Goal: Feedback & Contribution: Leave review/rating

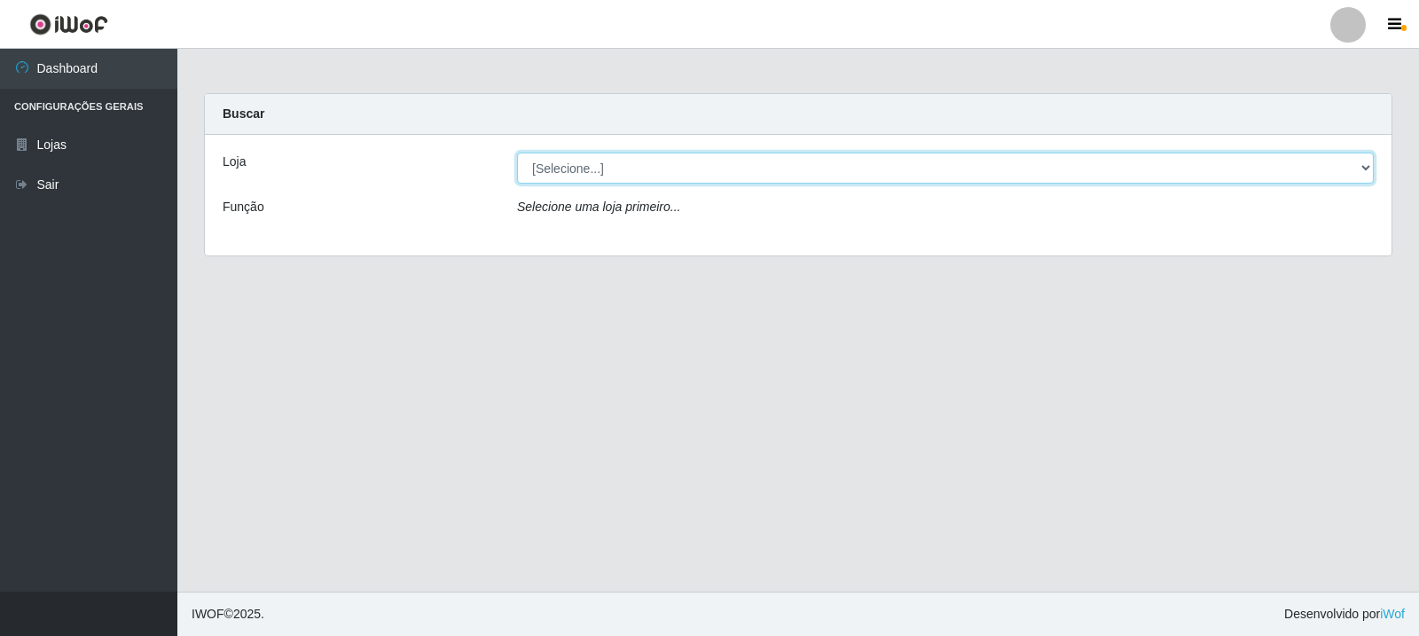
click at [767, 176] on select "[Selecione...] Rede Compras Supermercados - LOJA 3" at bounding box center [945, 168] width 857 height 31
click at [517, 153] on select "[Selecione...] Rede Compras Supermercados - LOJA 3" at bounding box center [945, 168] width 857 height 31
click at [758, 159] on select "[Selecione...] Rede Compras Supermercados - LOJA 3" at bounding box center [945, 168] width 857 height 31
select select "162"
click at [517, 153] on select "[Selecione...] Rede Compras Supermercados - LOJA 3" at bounding box center [945, 168] width 857 height 31
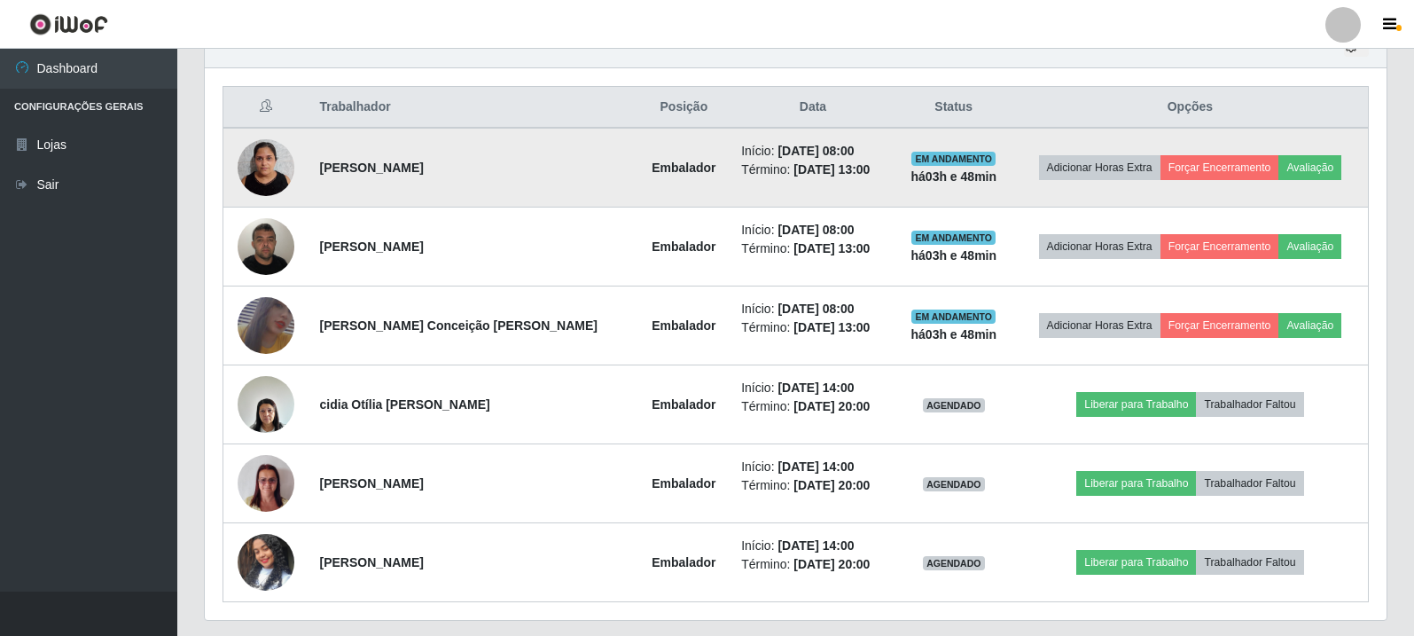
scroll to position [700, 0]
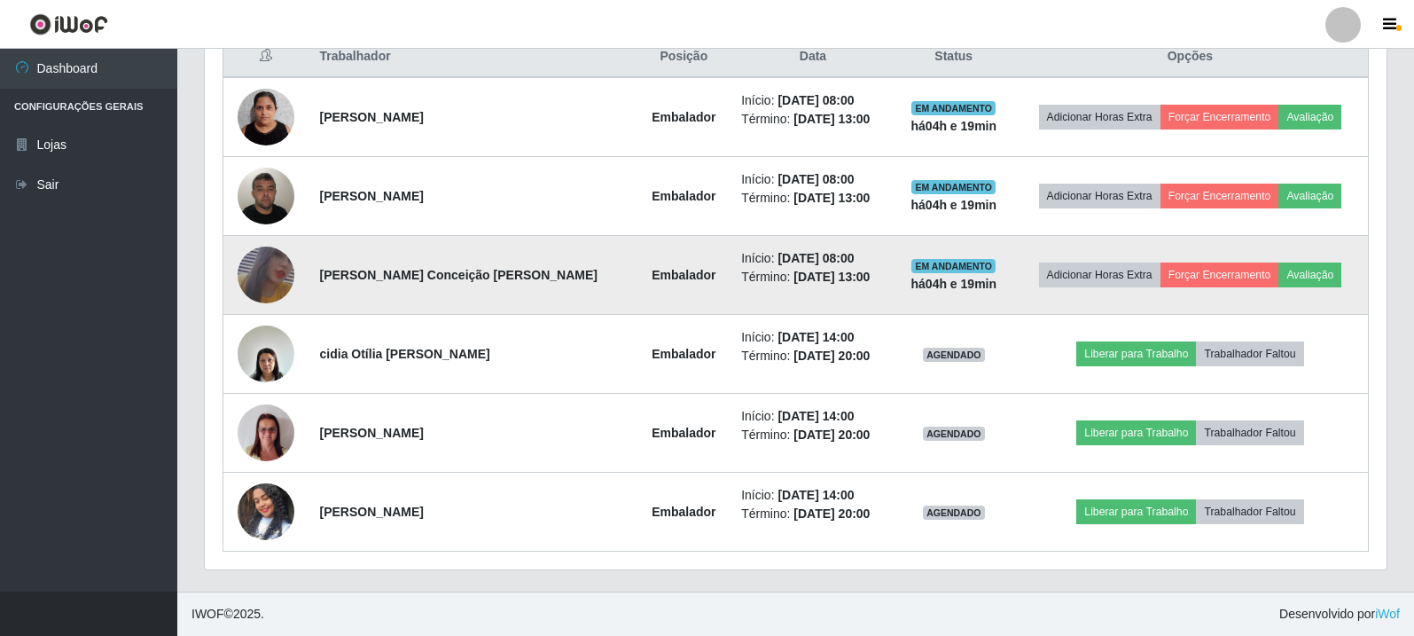
click at [288, 269] on img at bounding box center [266, 275] width 57 height 82
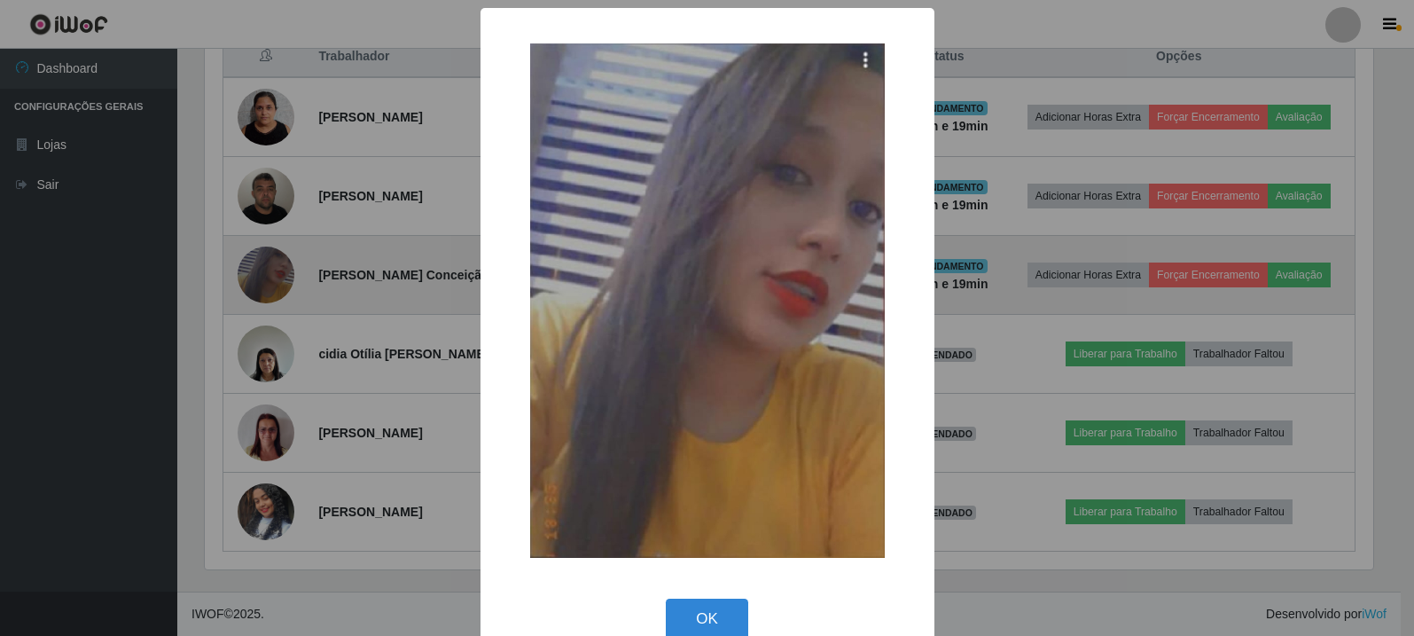
scroll to position [368, 1173]
click at [288, 269] on div "× OK Cancel" at bounding box center [709, 318] width 1419 height 636
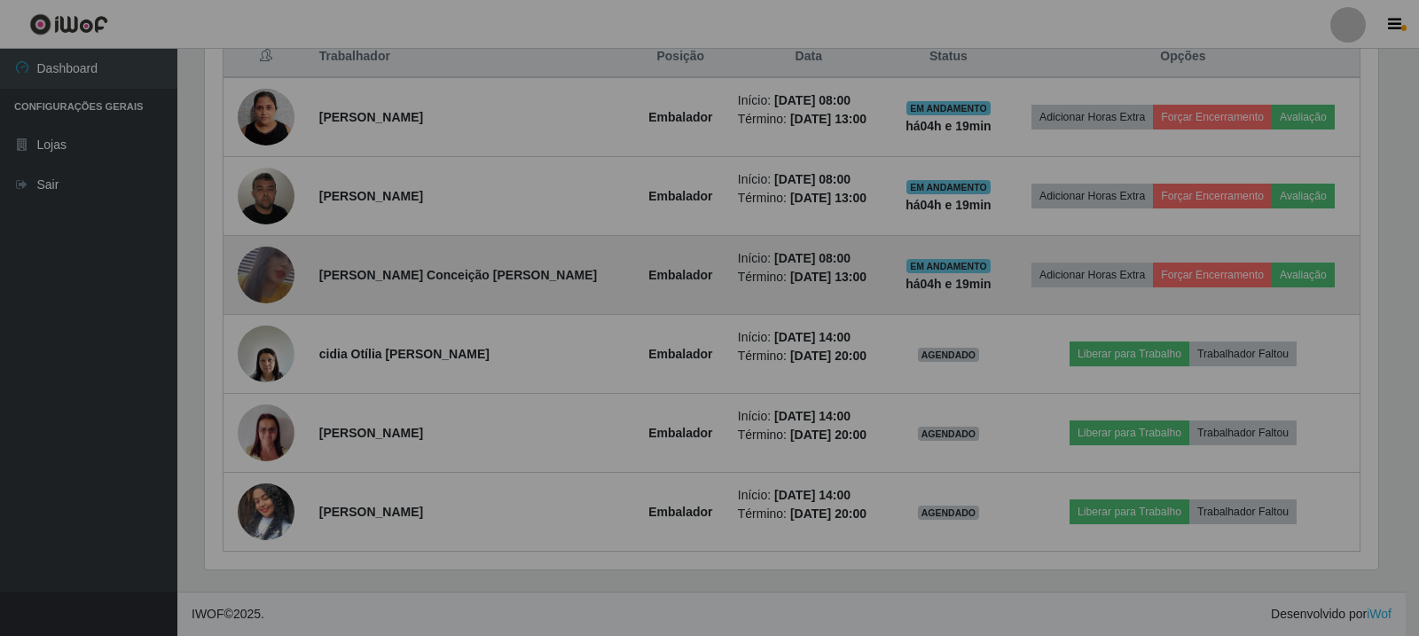
scroll to position [368, 1182]
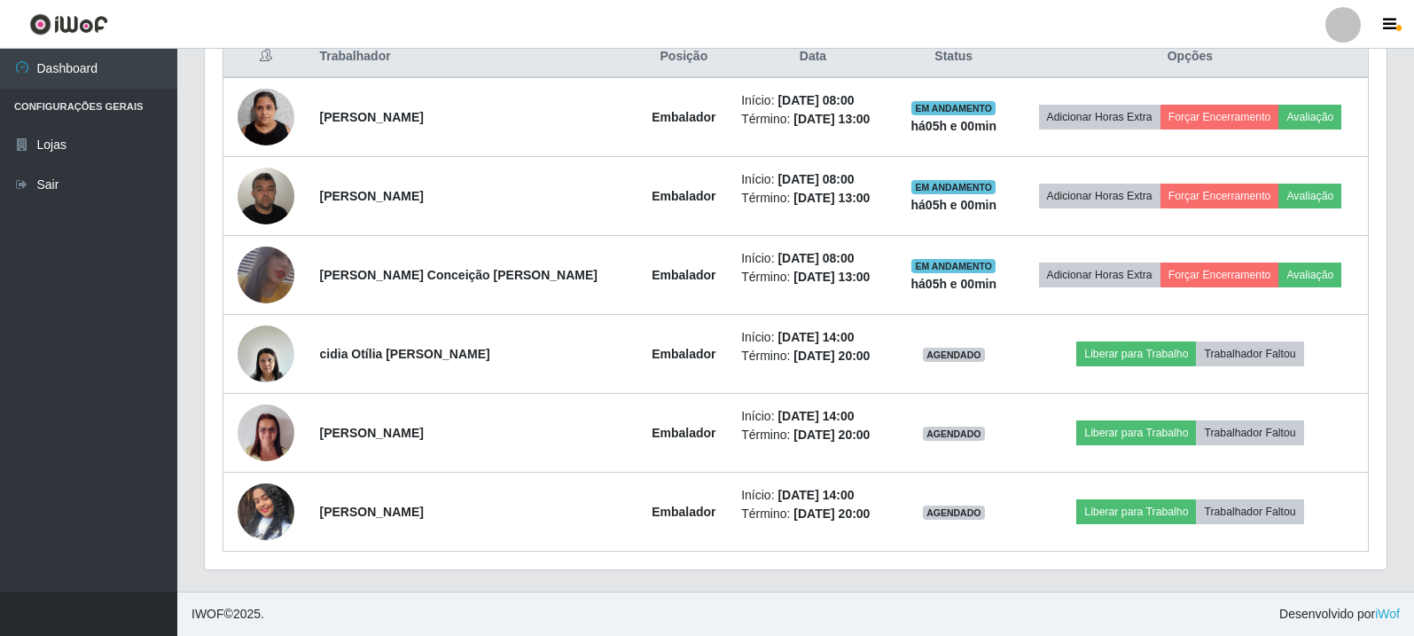
click at [1400, 86] on div "Hoje 1 dia 3 dias 1 Semana Não encerrados Trabalhador Posição Data Status Opçõe…" at bounding box center [796, 282] width 1210 height 617
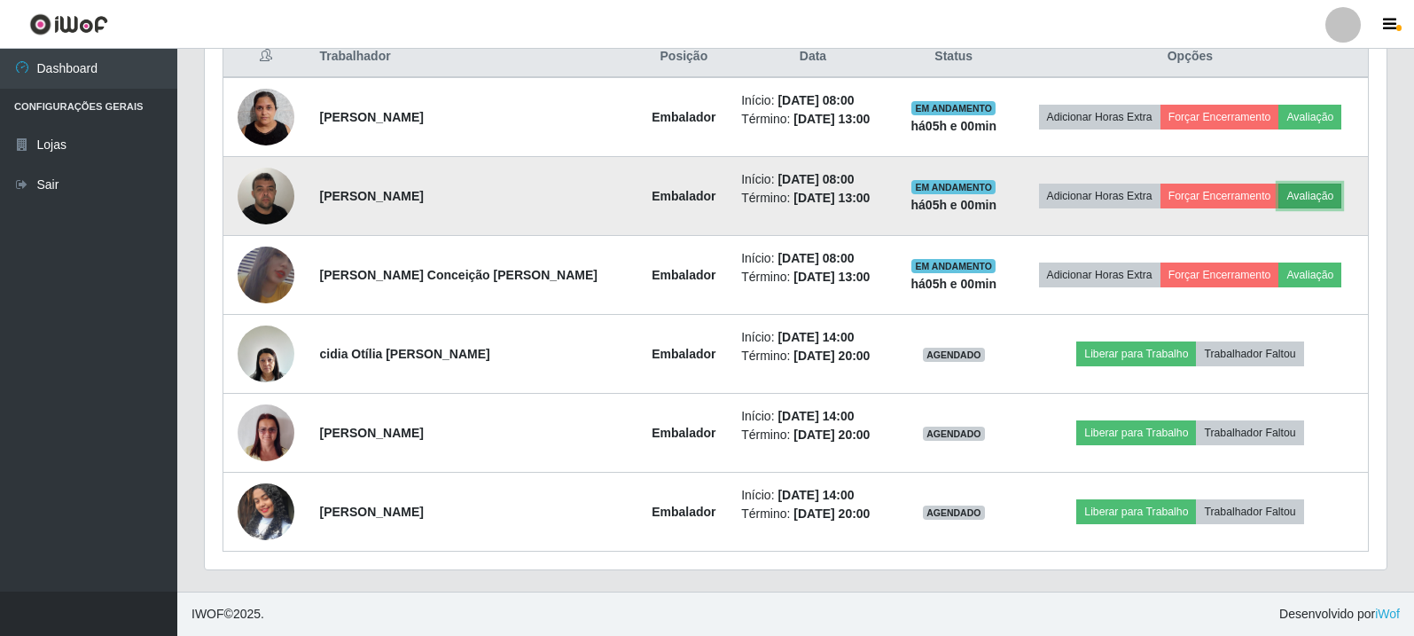
click at [1313, 195] on button "Avaliação" at bounding box center [1310, 196] width 63 height 25
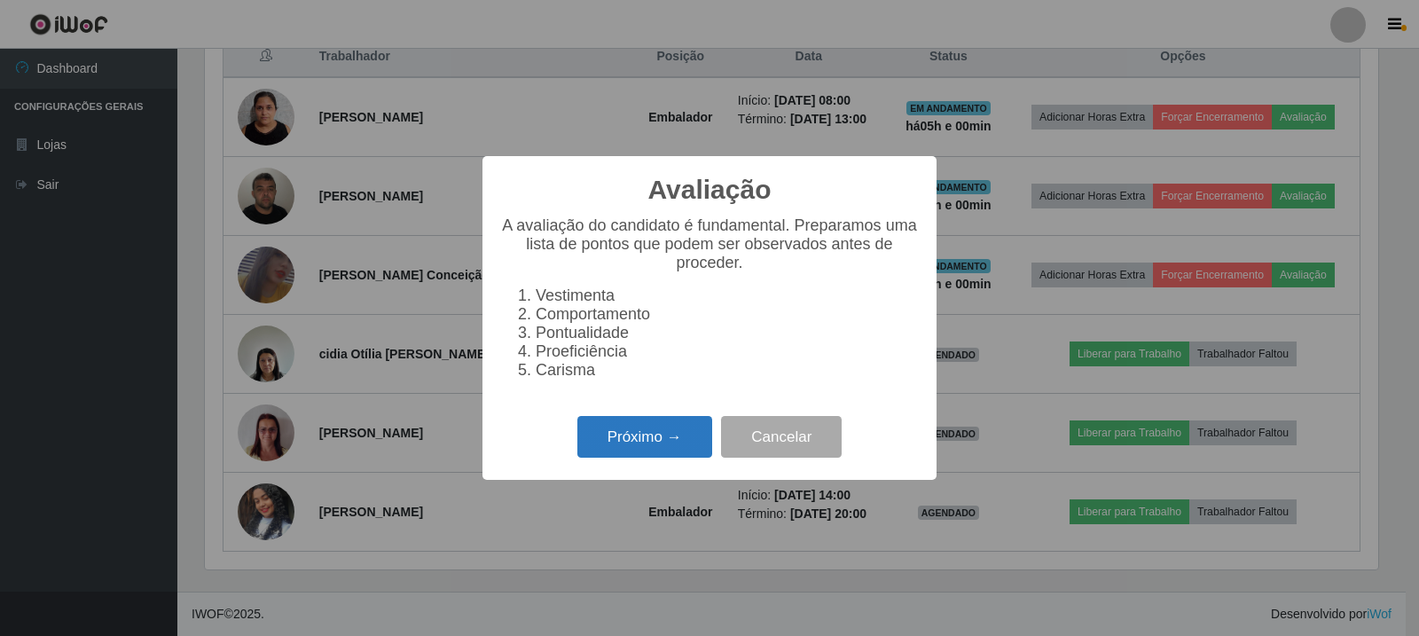
click at [647, 443] on button "Próximo →" at bounding box center [644, 437] width 135 height 42
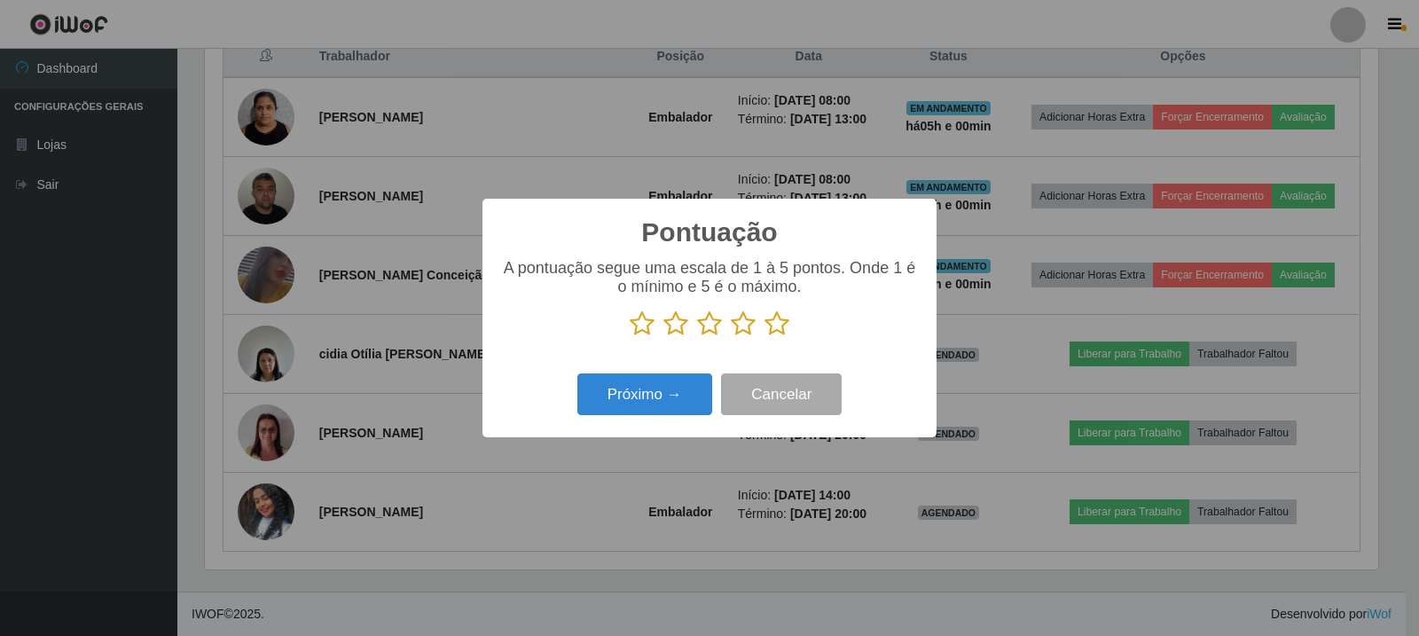
click at [769, 324] on icon at bounding box center [776, 323] width 25 height 27
click at [764, 337] on input "radio" at bounding box center [764, 337] width 0 height 0
click at [699, 380] on button "Próximo →" at bounding box center [644, 394] width 135 height 42
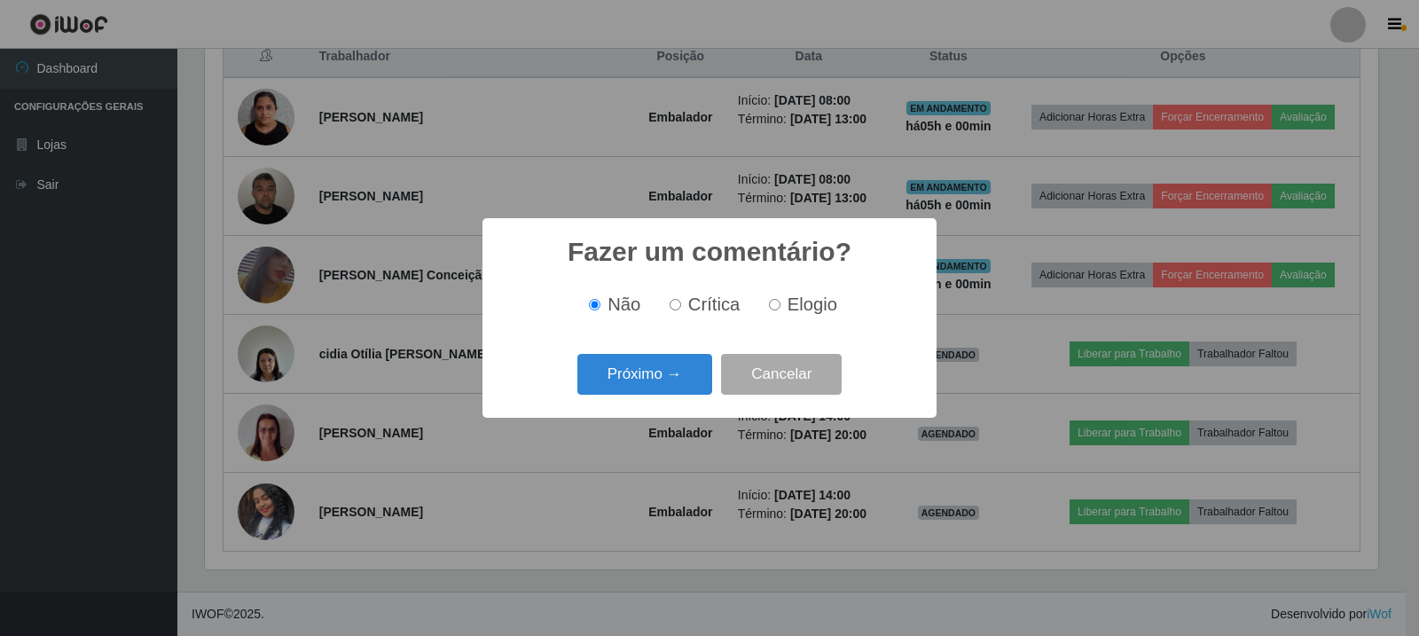
click at [807, 286] on div "Não Crítica Elogio" at bounding box center [709, 304] width 419 height 52
click at [787, 314] on span "Elogio" at bounding box center [812, 304] width 50 height 20
click at [780, 310] on input "Elogio" at bounding box center [775, 305] width 12 height 12
radio input "true"
click at [642, 391] on button "Próximo →" at bounding box center [644, 375] width 135 height 42
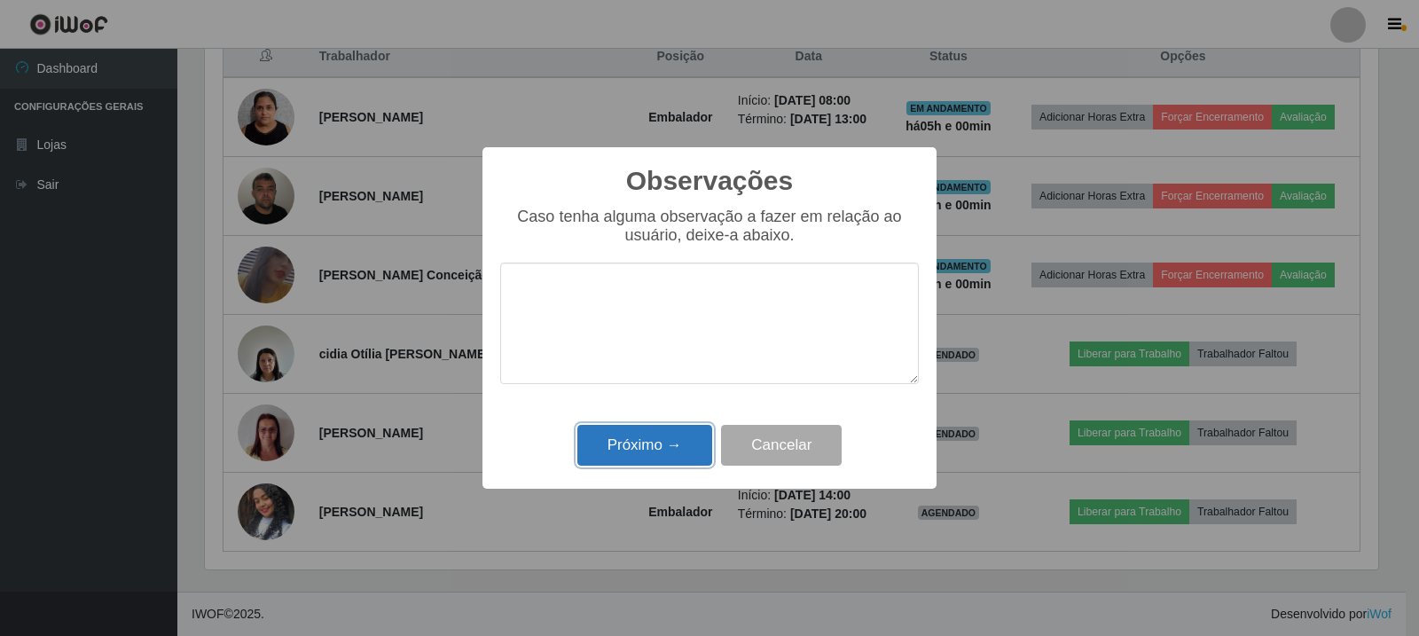
click at [675, 451] on button "Próximo →" at bounding box center [644, 446] width 135 height 42
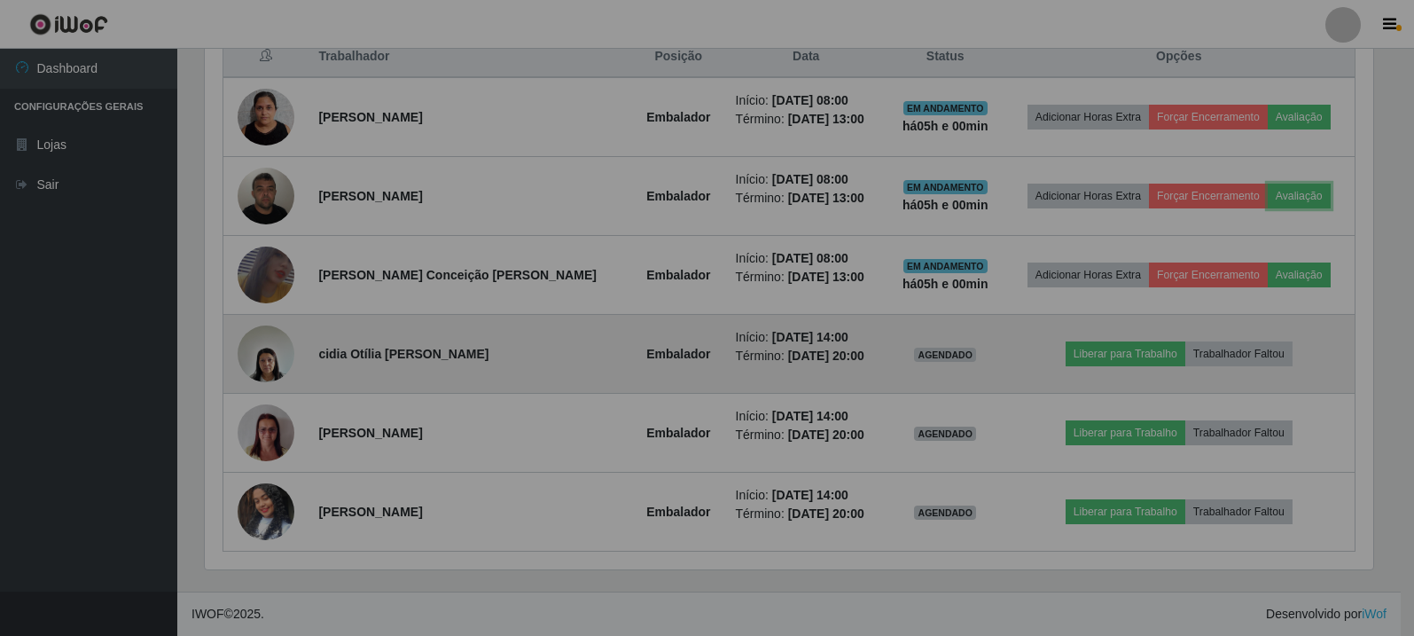
scroll to position [368, 1182]
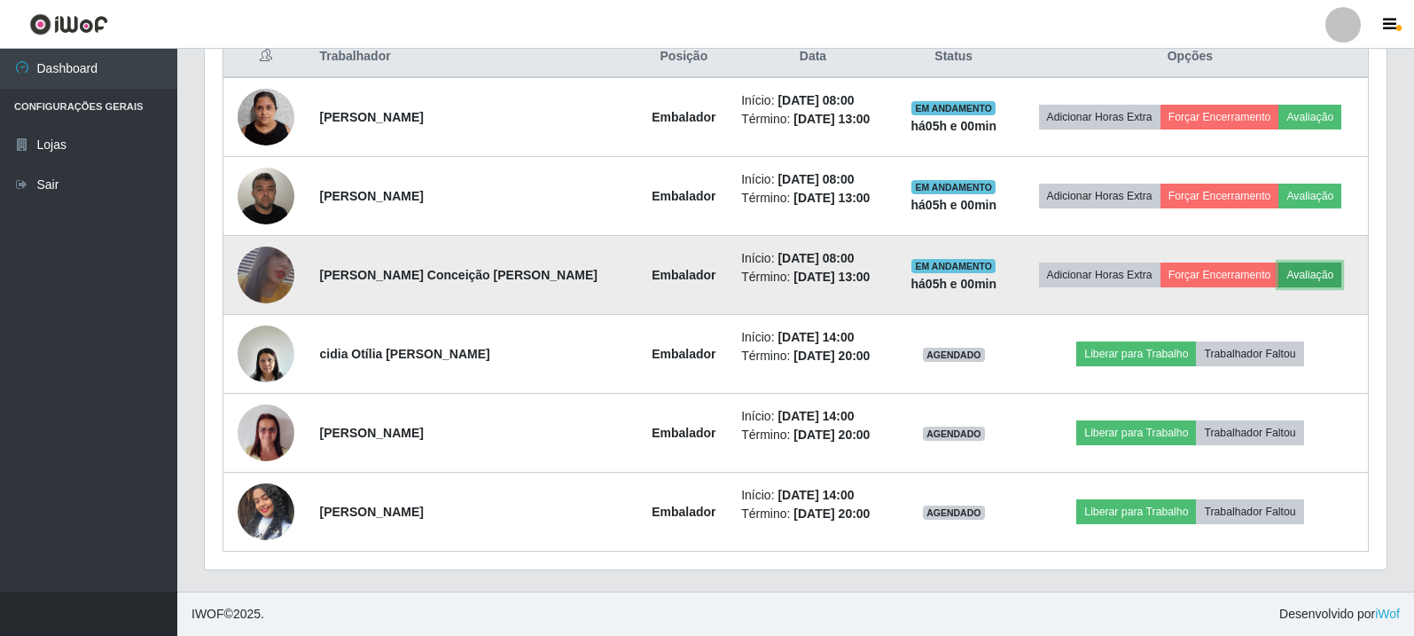
click at [1307, 271] on button "Avaliação" at bounding box center [1310, 274] width 63 height 25
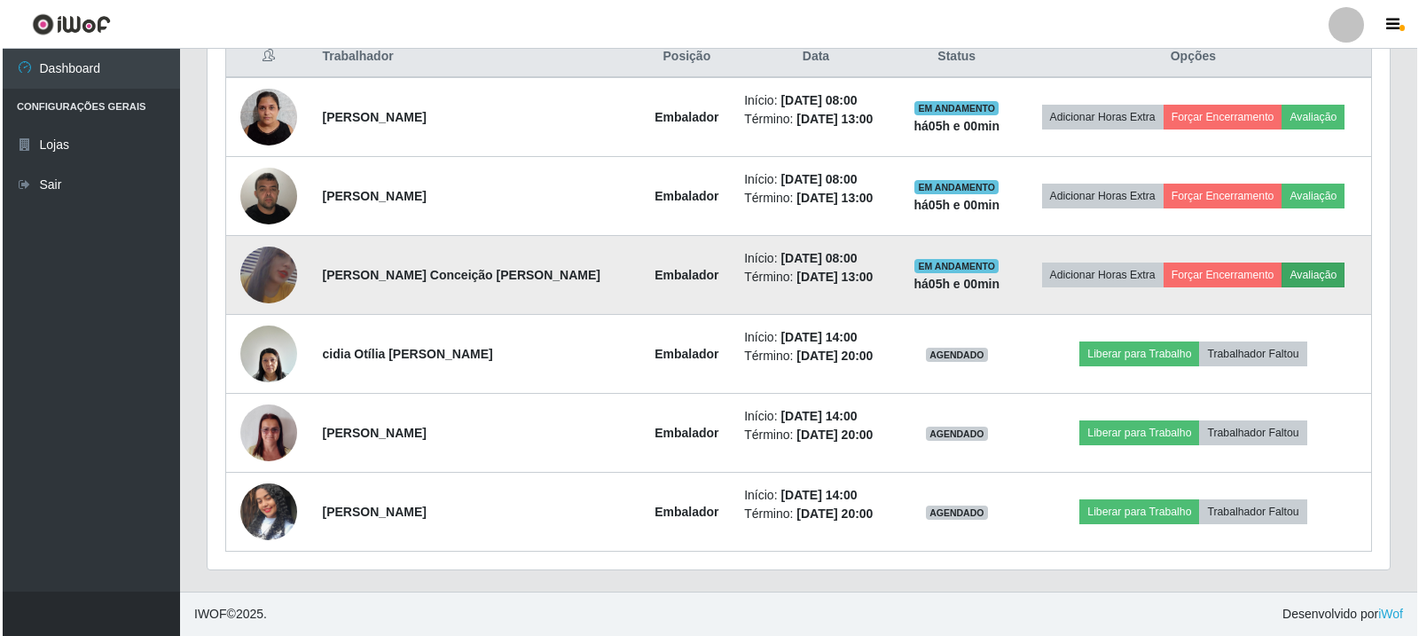
scroll to position [368, 1173]
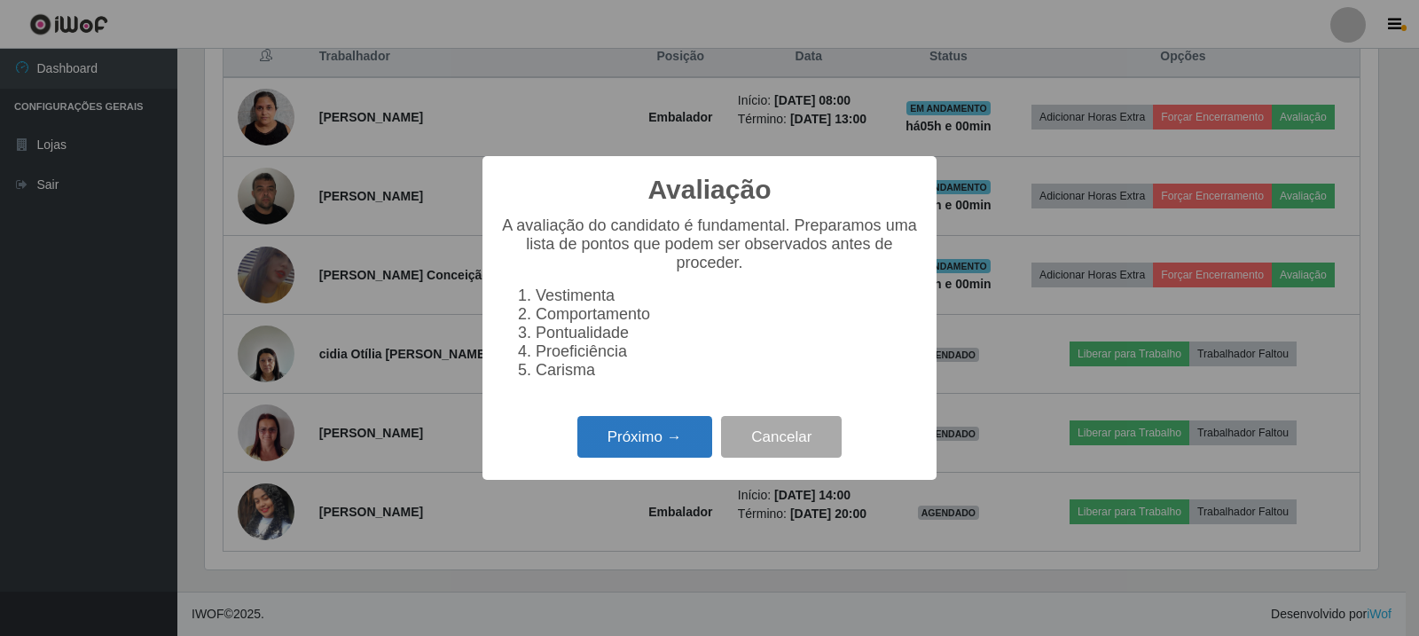
click at [658, 456] on button "Próximo →" at bounding box center [644, 437] width 135 height 42
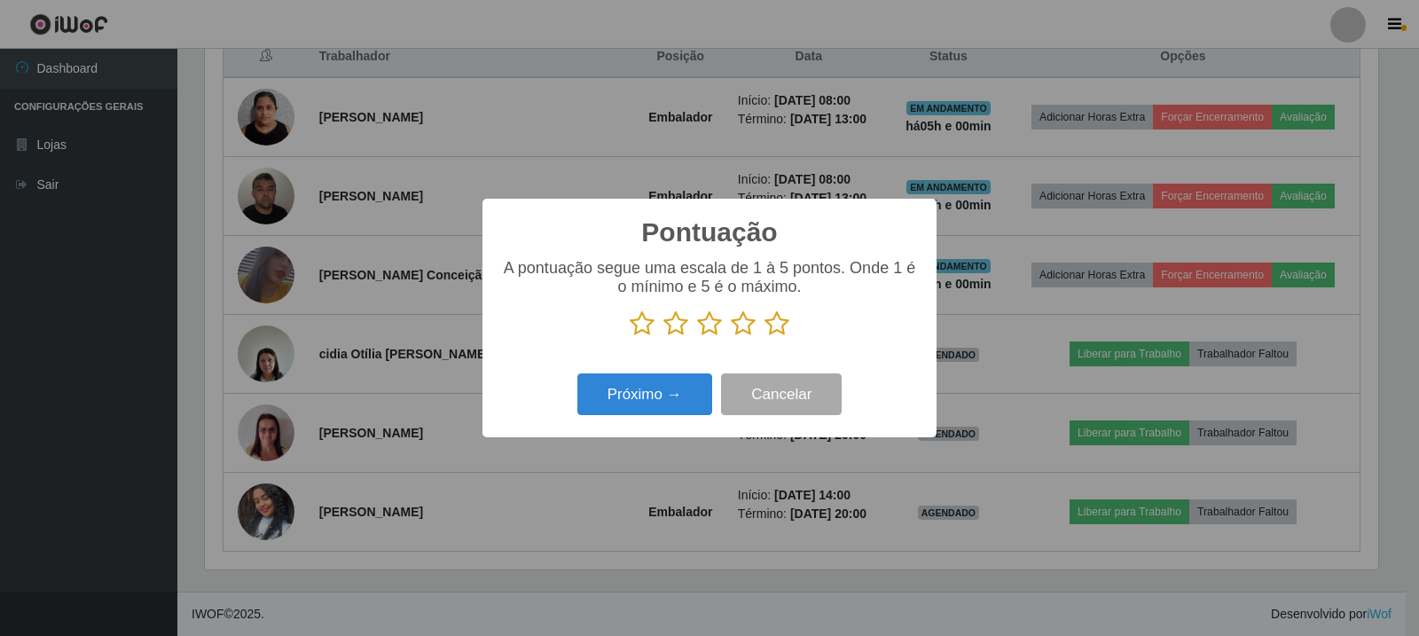
click at [673, 323] on icon at bounding box center [675, 323] width 25 height 27
click at [663, 337] on input "radio" at bounding box center [663, 337] width 0 height 0
click at [675, 398] on button "Próximo →" at bounding box center [644, 394] width 135 height 42
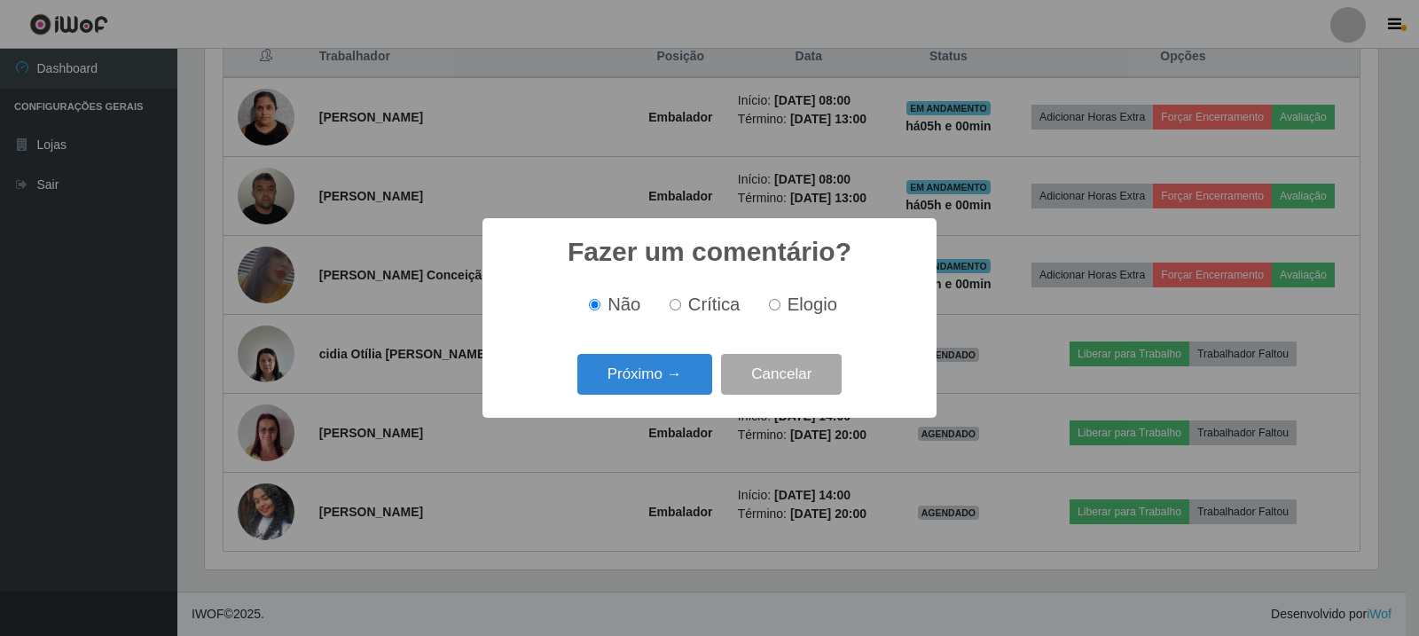
click at [789, 298] on span "Elogio" at bounding box center [812, 304] width 50 height 20
click at [780, 299] on input "Elogio" at bounding box center [775, 305] width 12 height 12
radio input "true"
click at [611, 303] on span "Não" at bounding box center [623, 304] width 33 height 20
click at [600, 303] on input "Não" at bounding box center [595, 305] width 12 height 12
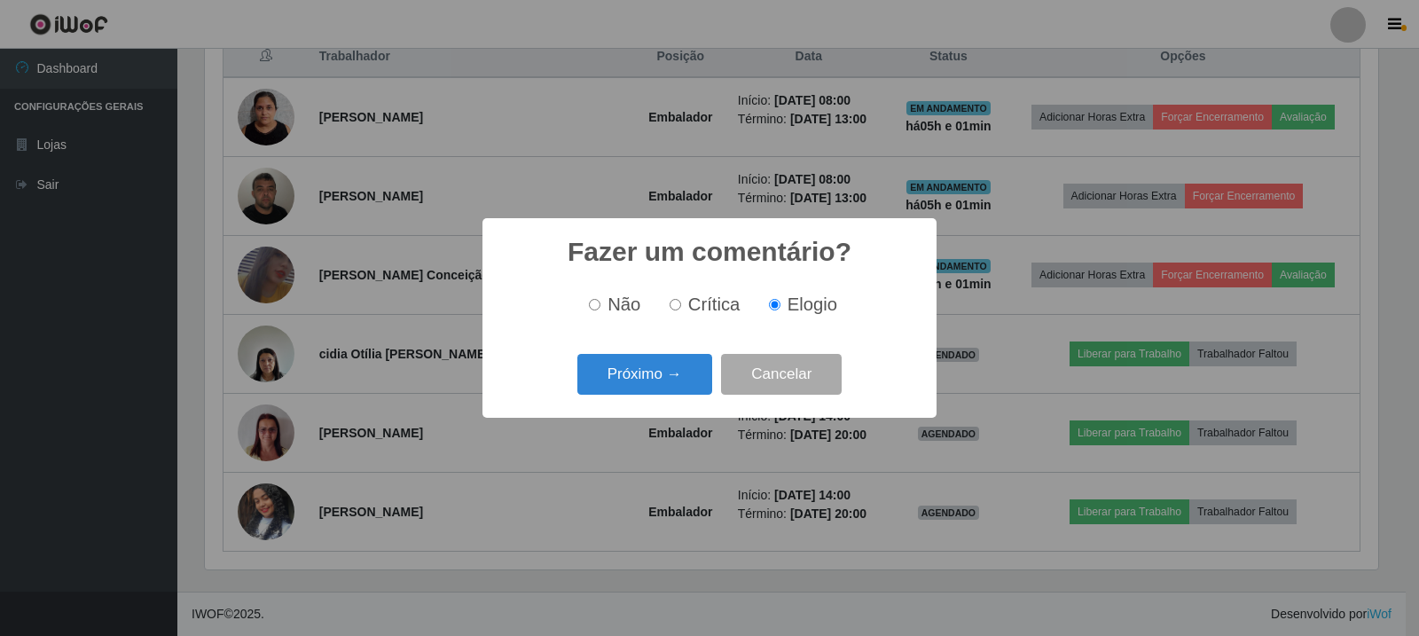
radio input "true"
click at [702, 291] on div "Não Crítica Elogio" at bounding box center [709, 304] width 419 height 52
click at [674, 302] on input "Crítica" at bounding box center [675, 305] width 12 height 12
radio input "true"
click at [656, 369] on button "Próximo →" at bounding box center [644, 375] width 135 height 42
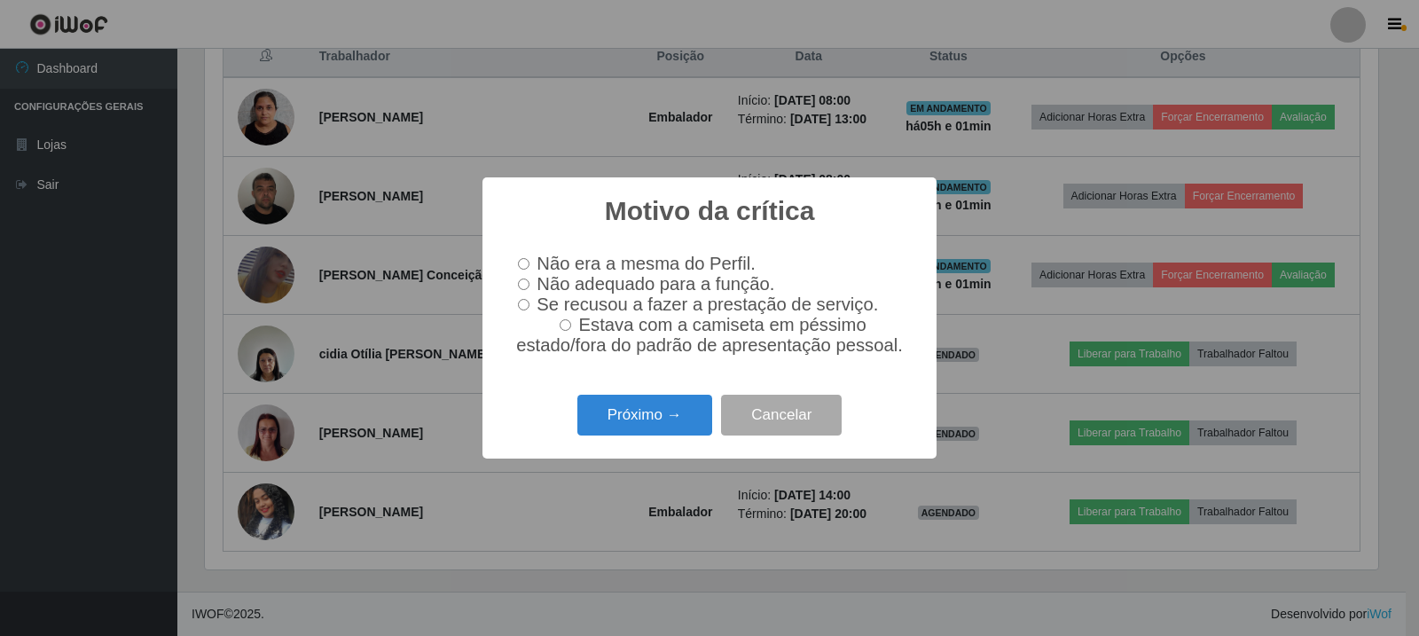
click at [579, 287] on span "Não adequado para a função." at bounding box center [655, 284] width 238 height 20
click at [529, 287] on input "Não adequado para a função." at bounding box center [524, 284] width 12 height 12
radio input "true"
click at [657, 412] on button "Próximo →" at bounding box center [644, 416] width 135 height 42
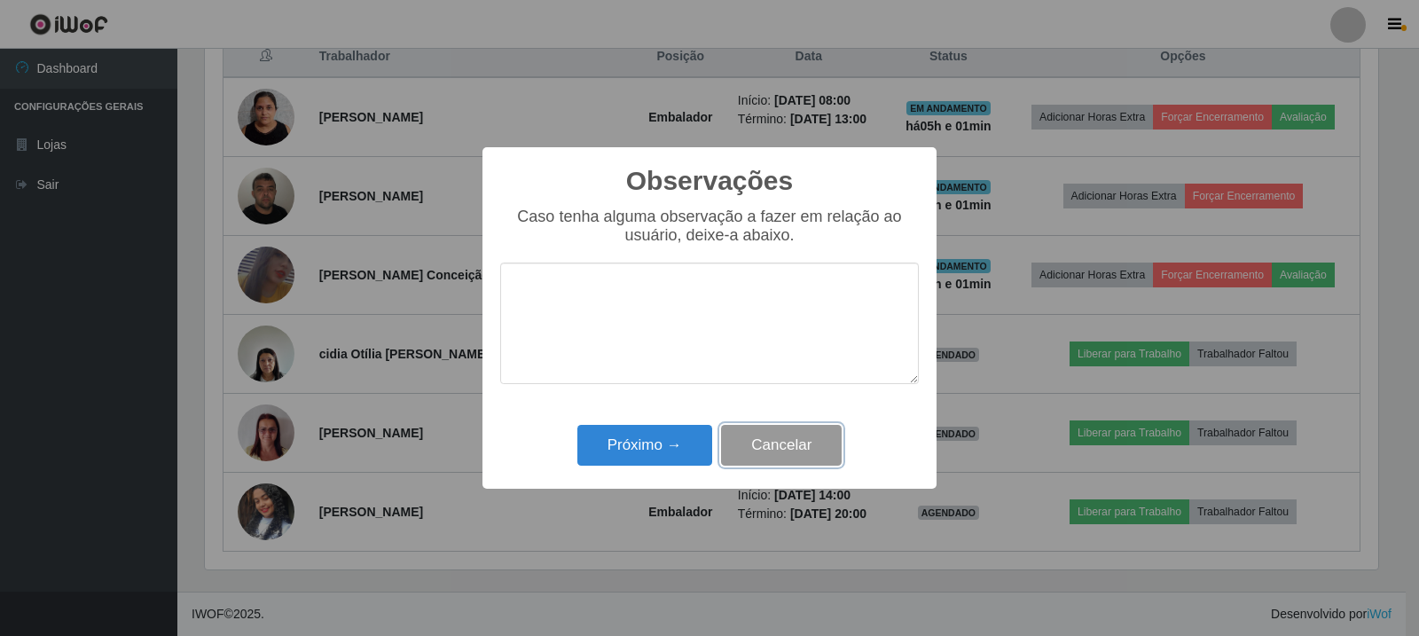
click at [765, 438] on button "Cancelar" at bounding box center [781, 446] width 121 height 42
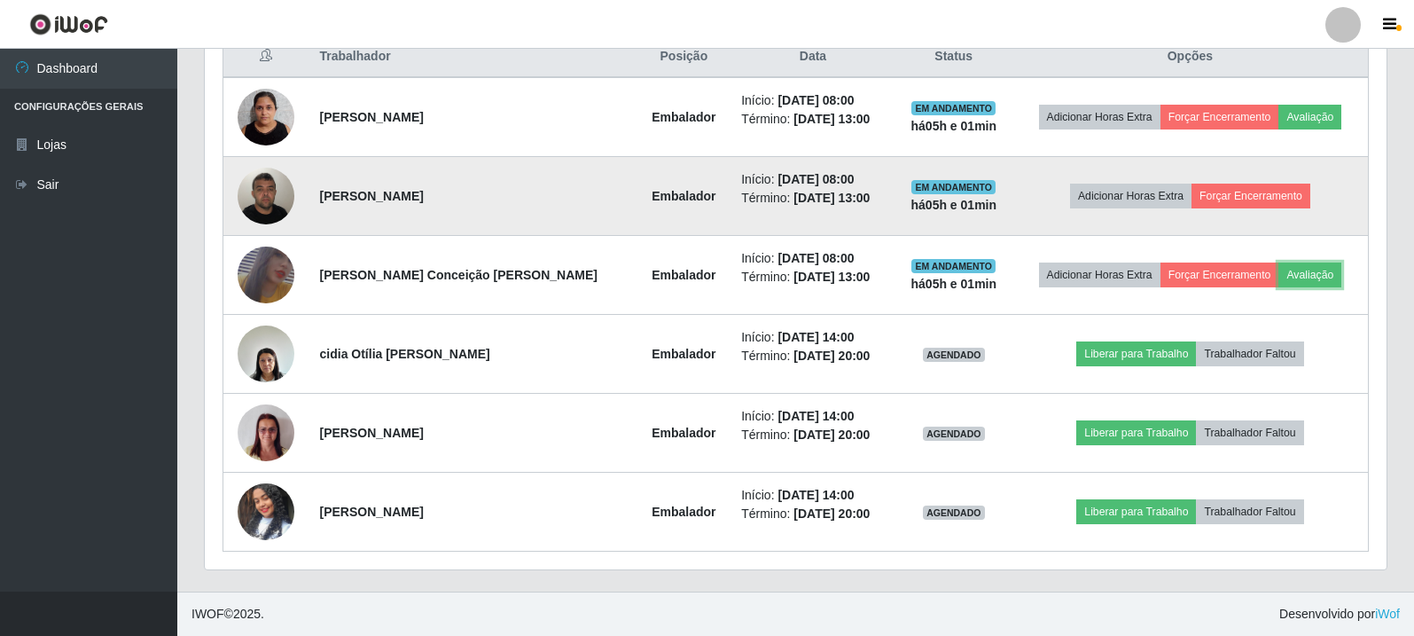
scroll to position [368, 1182]
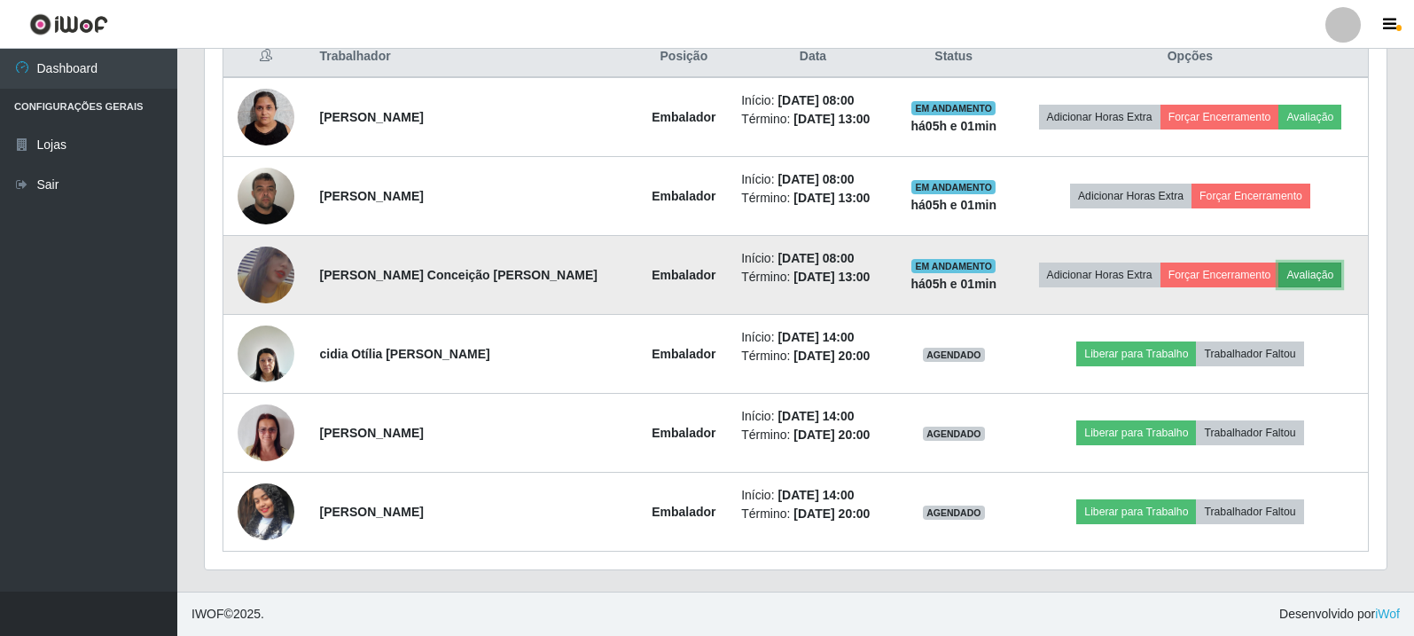
click at [1318, 266] on button "Avaliação" at bounding box center [1310, 274] width 63 height 25
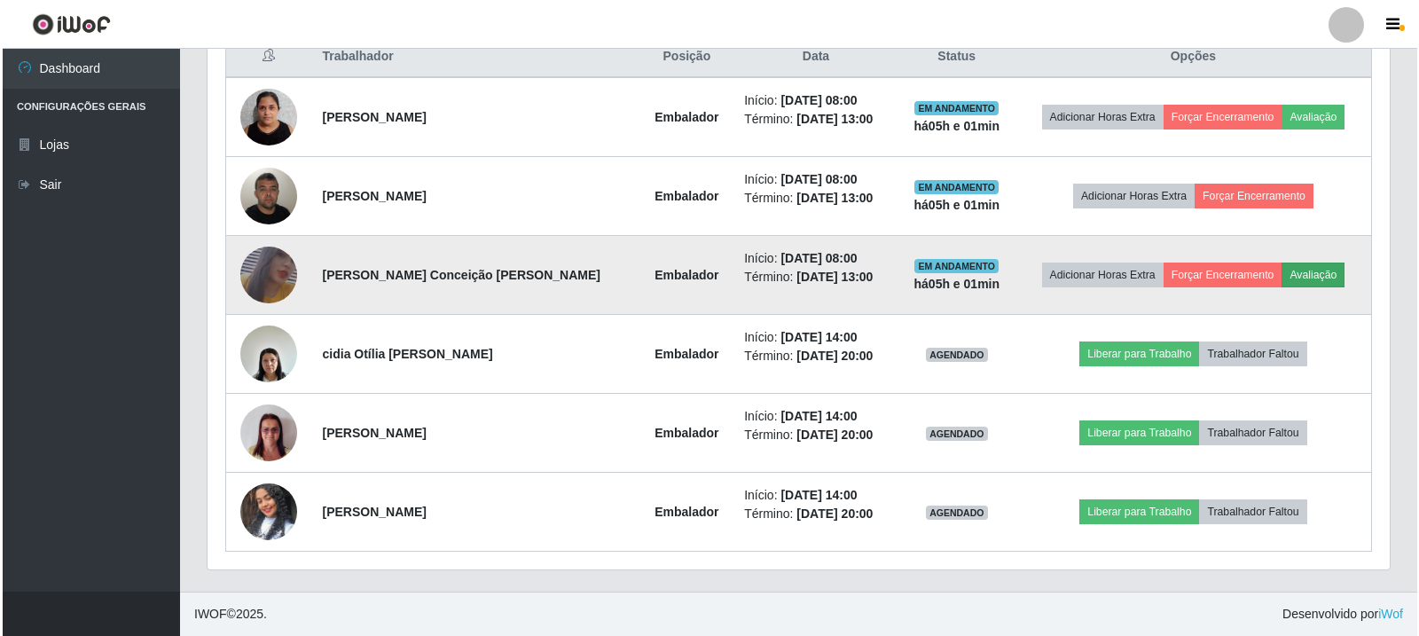
scroll to position [368, 1173]
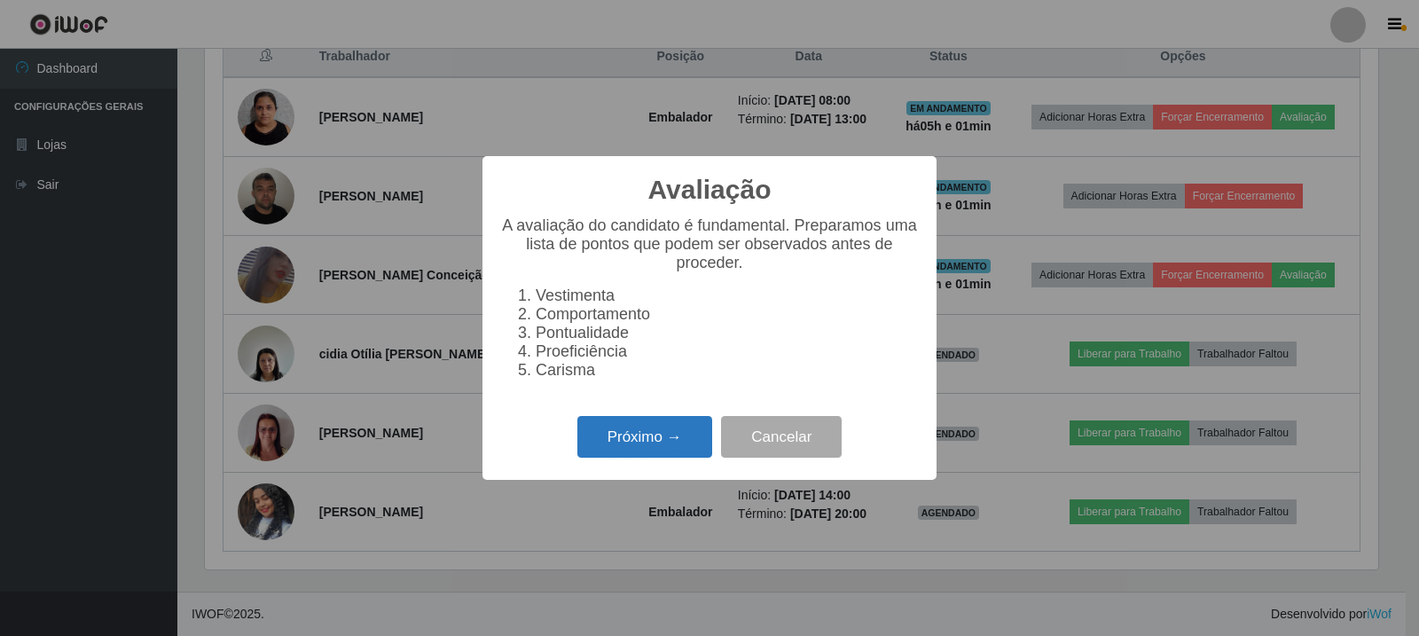
drag, startPoint x: 677, startPoint y: 435, endPoint x: 678, endPoint y: 451, distance: 16.1
click at [678, 451] on button "Próximo →" at bounding box center [644, 437] width 135 height 42
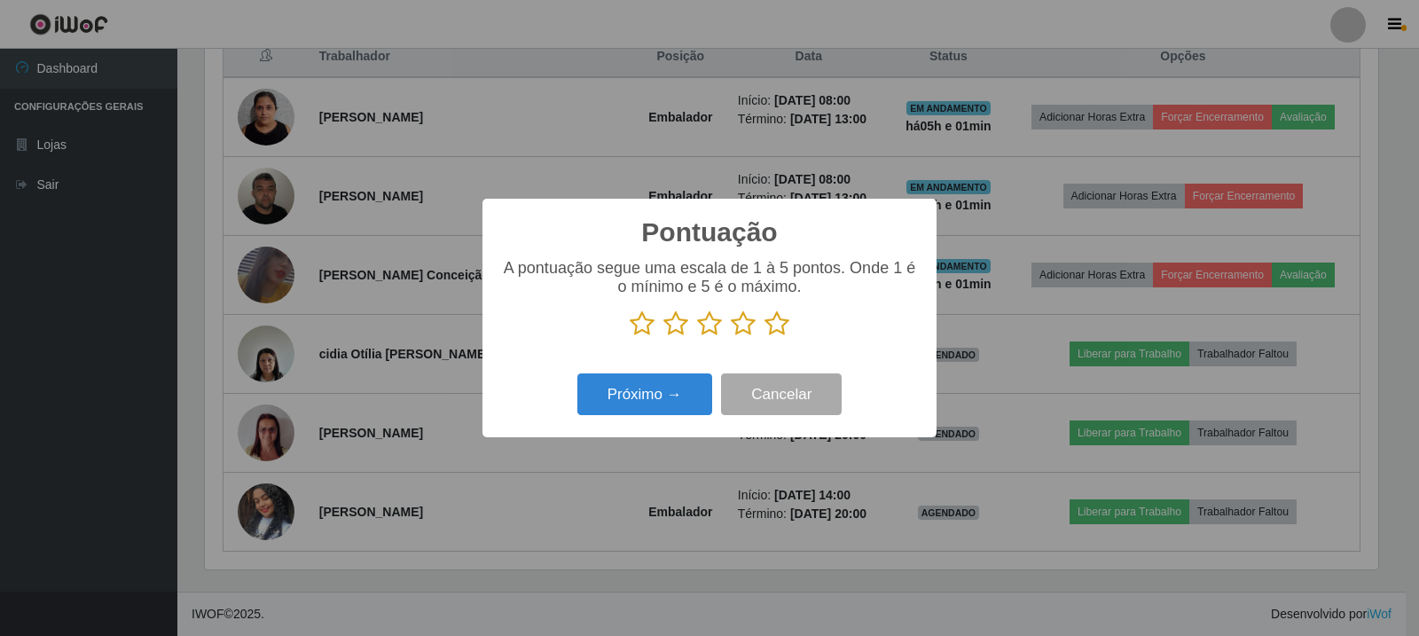
click at [709, 322] on icon at bounding box center [709, 323] width 25 height 27
click at [697, 337] on input "radio" at bounding box center [697, 337] width 0 height 0
click at [648, 418] on div "Próximo → Cancelar" at bounding box center [709, 394] width 419 height 51
click at [682, 328] on icon at bounding box center [675, 323] width 25 height 27
click at [663, 337] on input "radio" at bounding box center [663, 337] width 0 height 0
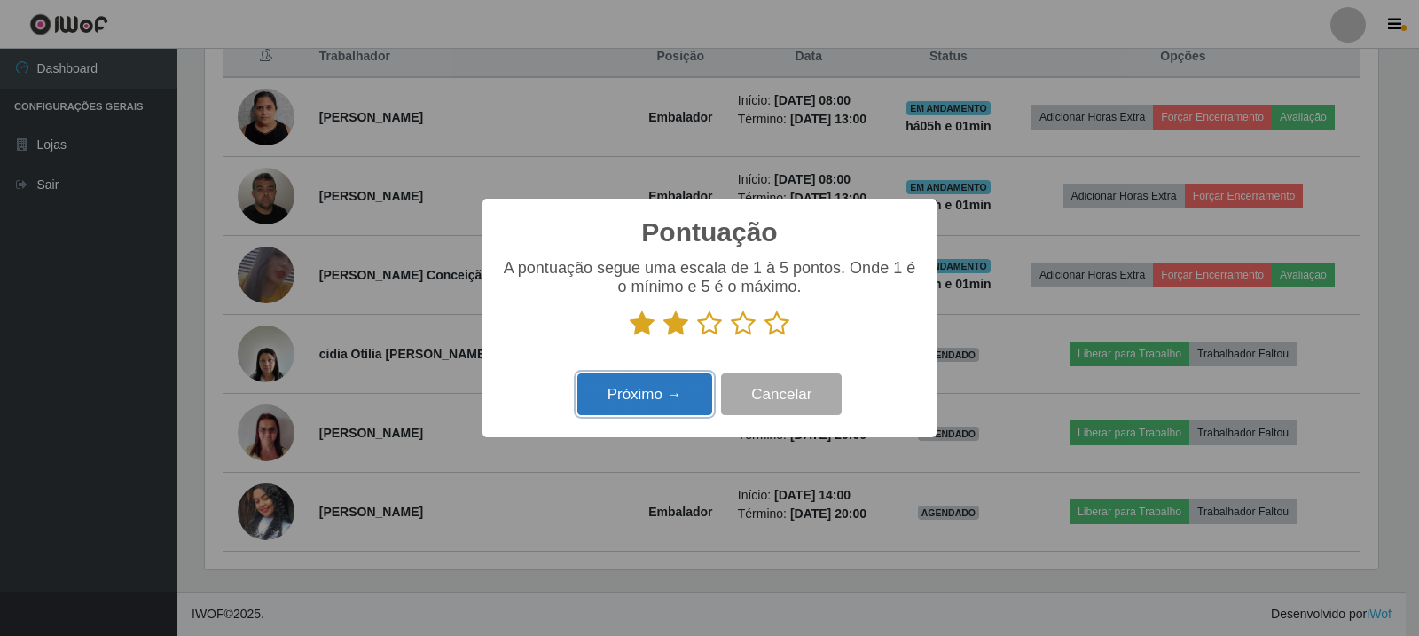
click at [651, 395] on button "Próximo →" at bounding box center [644, 394] width 135 height 42
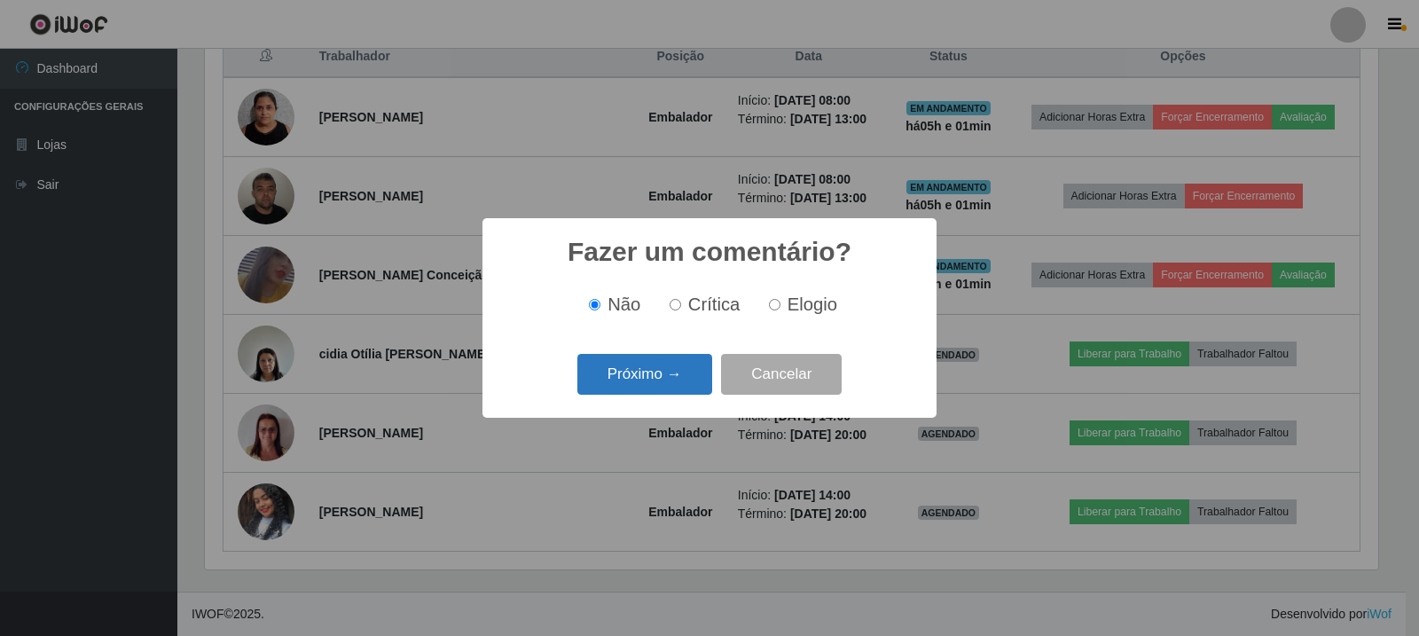
click at [638, 373] on button "Próximo →" at bounding box center [644, 375] width 135 height 42
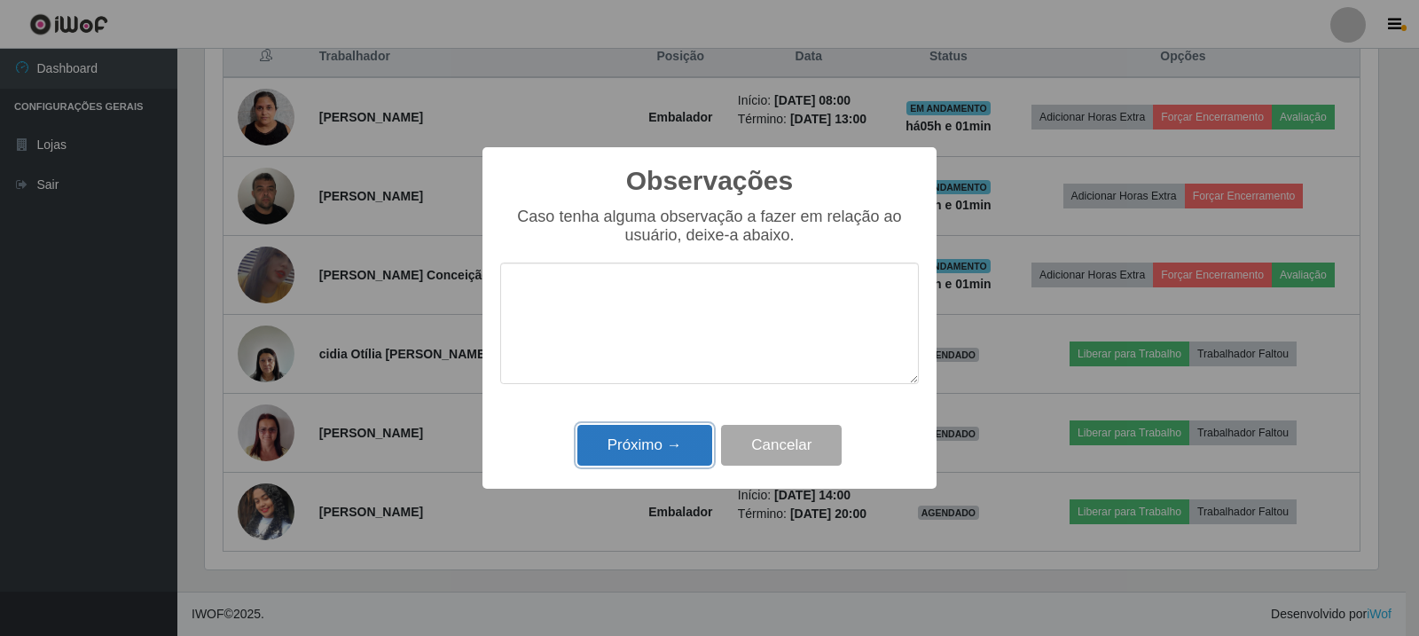
click at [681, 432] on button "Próximo →" at bounding box center [644, 446] width 135 height 42
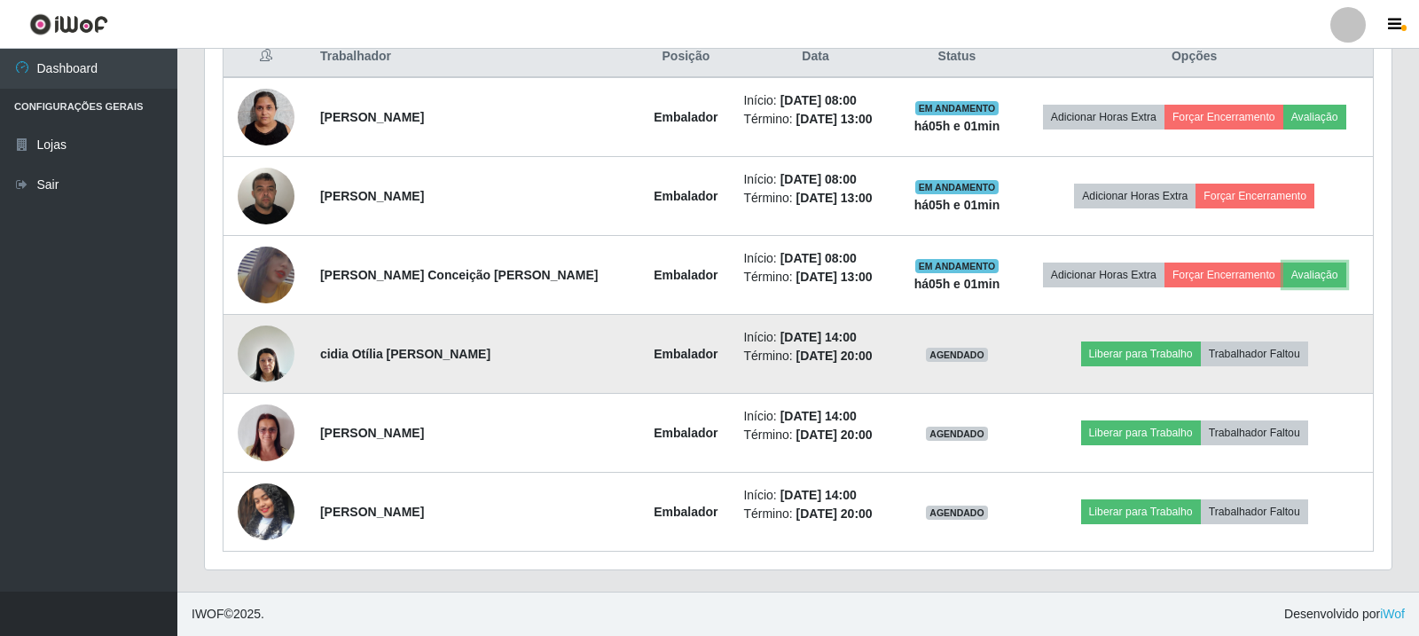
scroll to position [368, 1182]
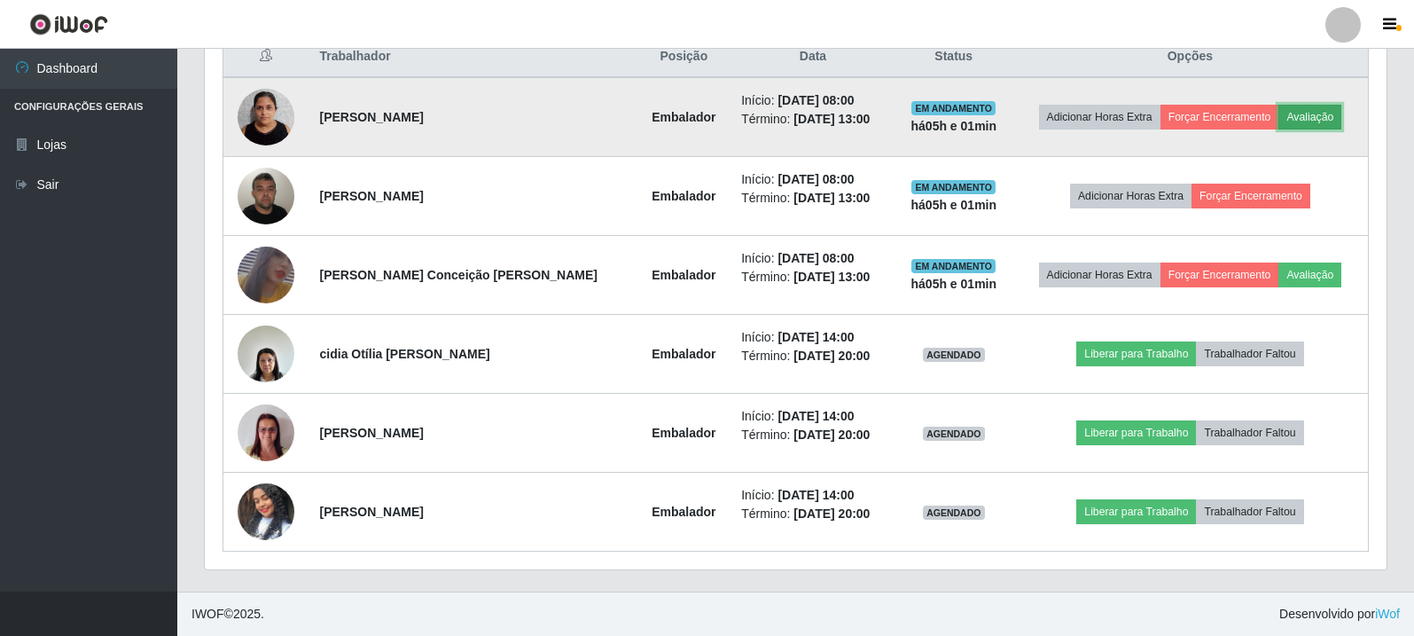
click at [1313, 107] on button "Avaliação" at bounding box center [1310, 117] width 63 height 25
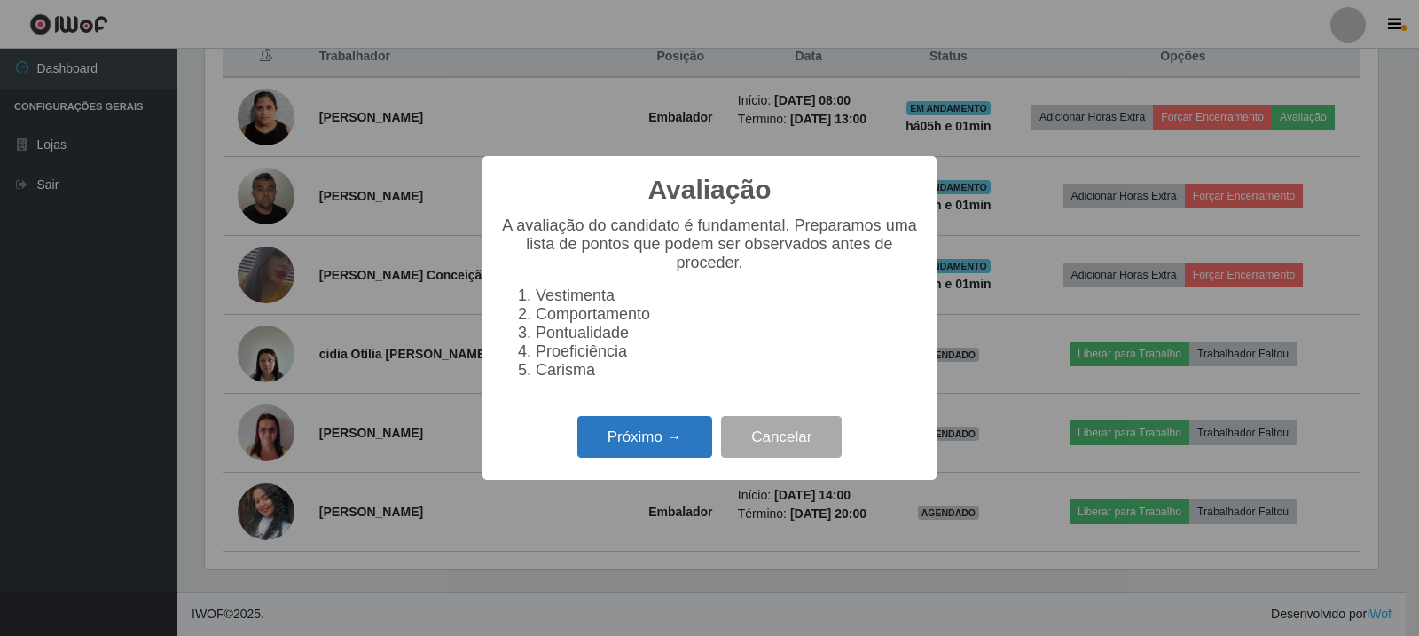
click at [639, 437] on button "Próximo →" at bounding box center [644, 437] width 135 height 42
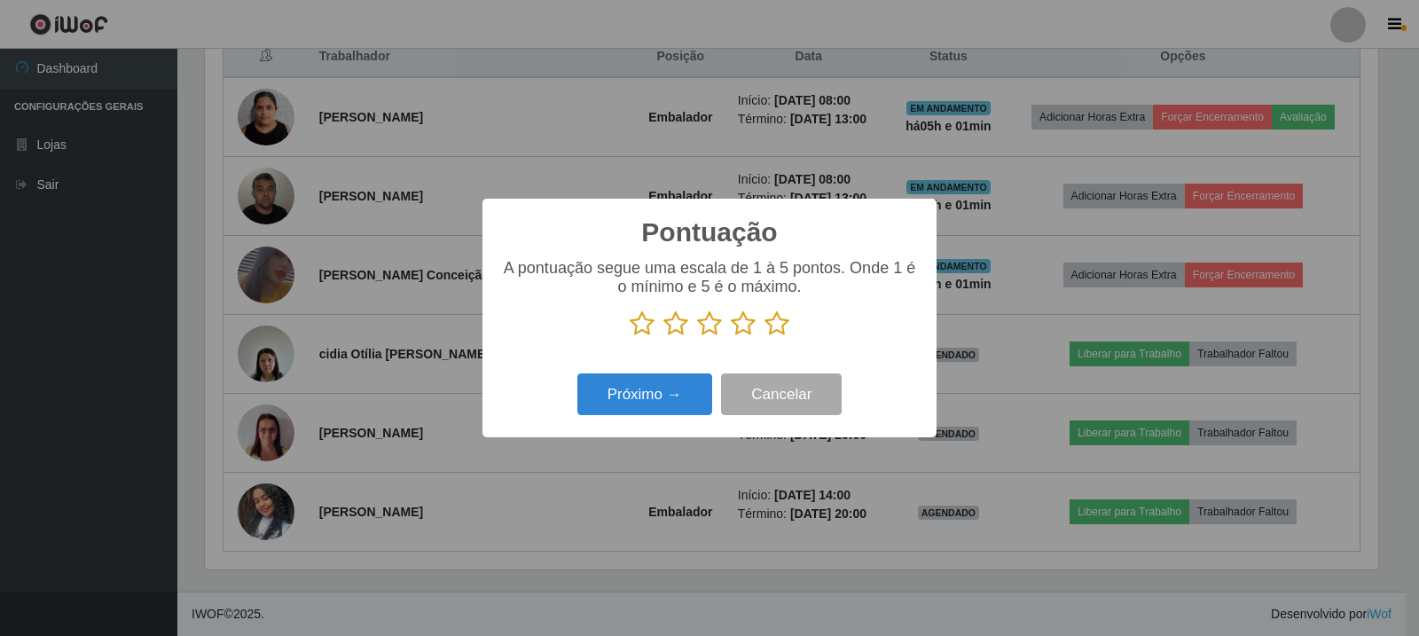
scroll to position [886337, 885532]
click at [771, 317] on icon at bounding box center [776, 323] width 25 height 27
click at [764, 337] on input "radio" at bounding box center [764, 337] width 0 height 0
click at [677, 372] on div "Próximo → Cancelar" at bounding box center [709, 394] width 419 height 51
click at [675, 378] on button "Próximo →" at bounding box center [644, 394] width 135 height 42
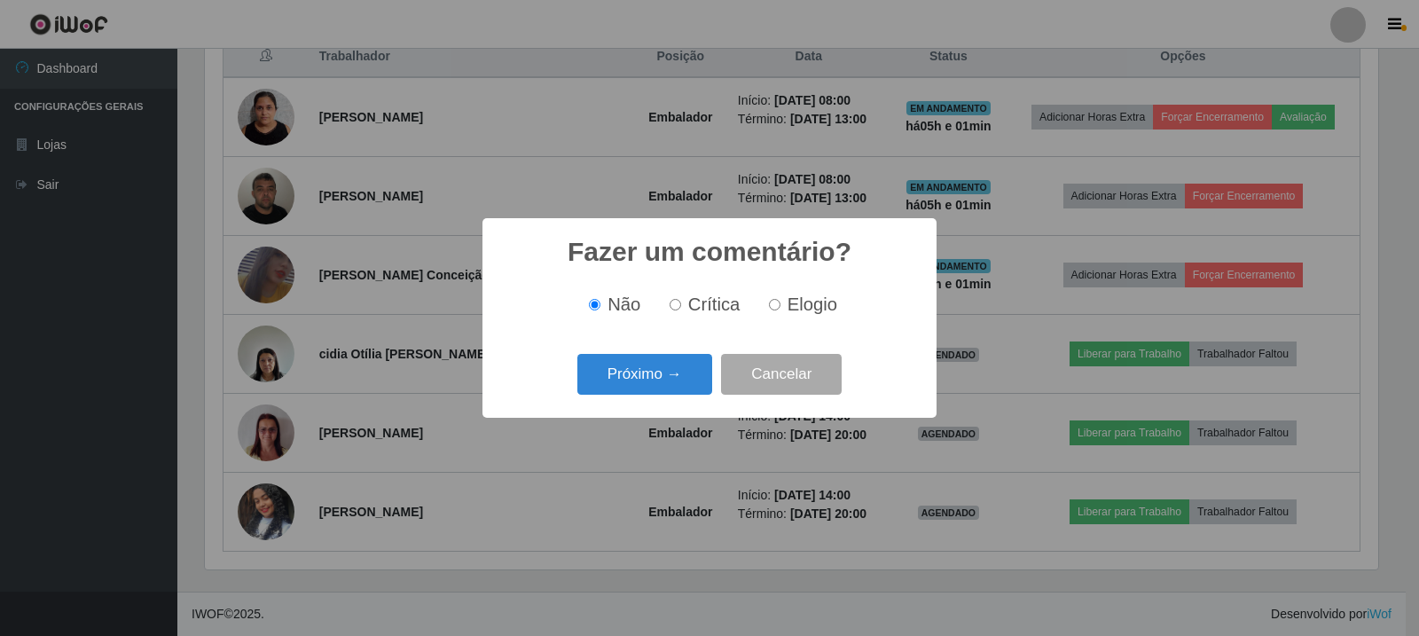
click at [771, 309] on input "Elogio" at bounding box center [775, 305] width 12 height 12
radio input "true"
click at [605, 302] on label "Não" at bounding box center [611, 304] width 59 height 20
click at [600, 302] on input "Não" at bounding box center [595, 305] width 12 height 12
radio input "true"
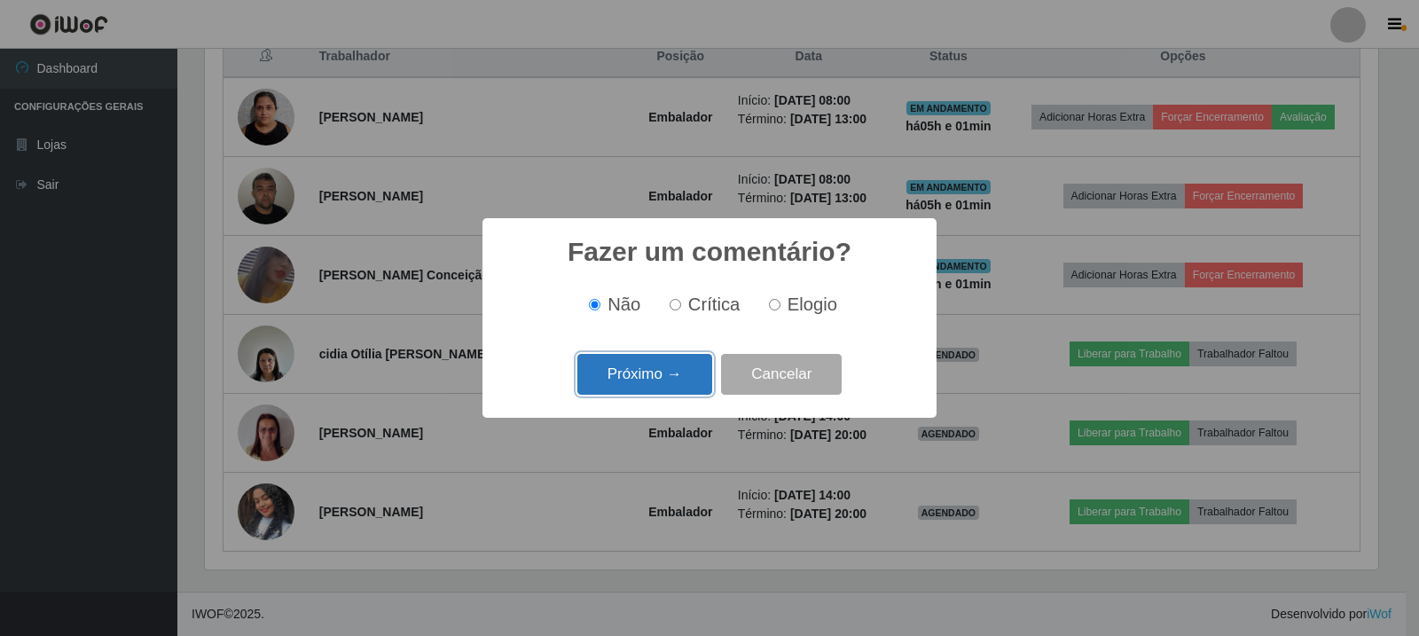
click at [627, 369] on button "Próximo →" at bounding box center [644, 375] width 135 height 42
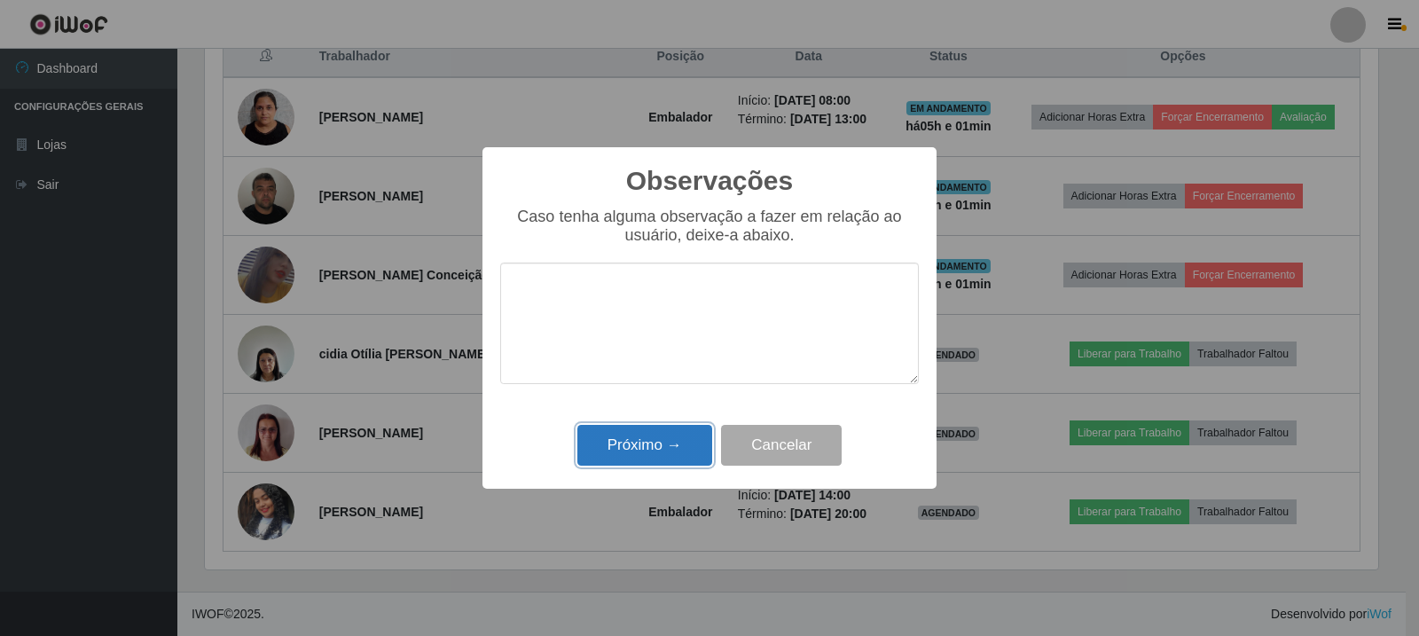
click at [662, 450] on button "Próximo →" at bounding box center [644, 446] width 135 height 42
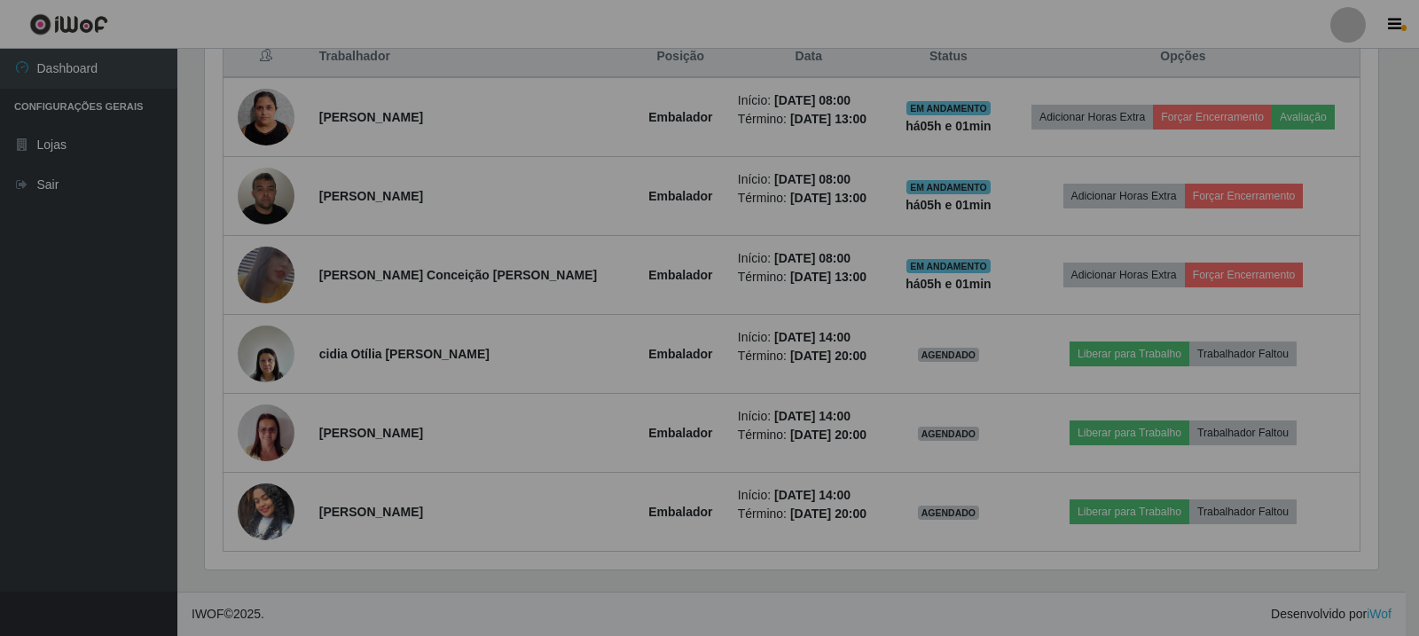
scroll to position [368, 1182]
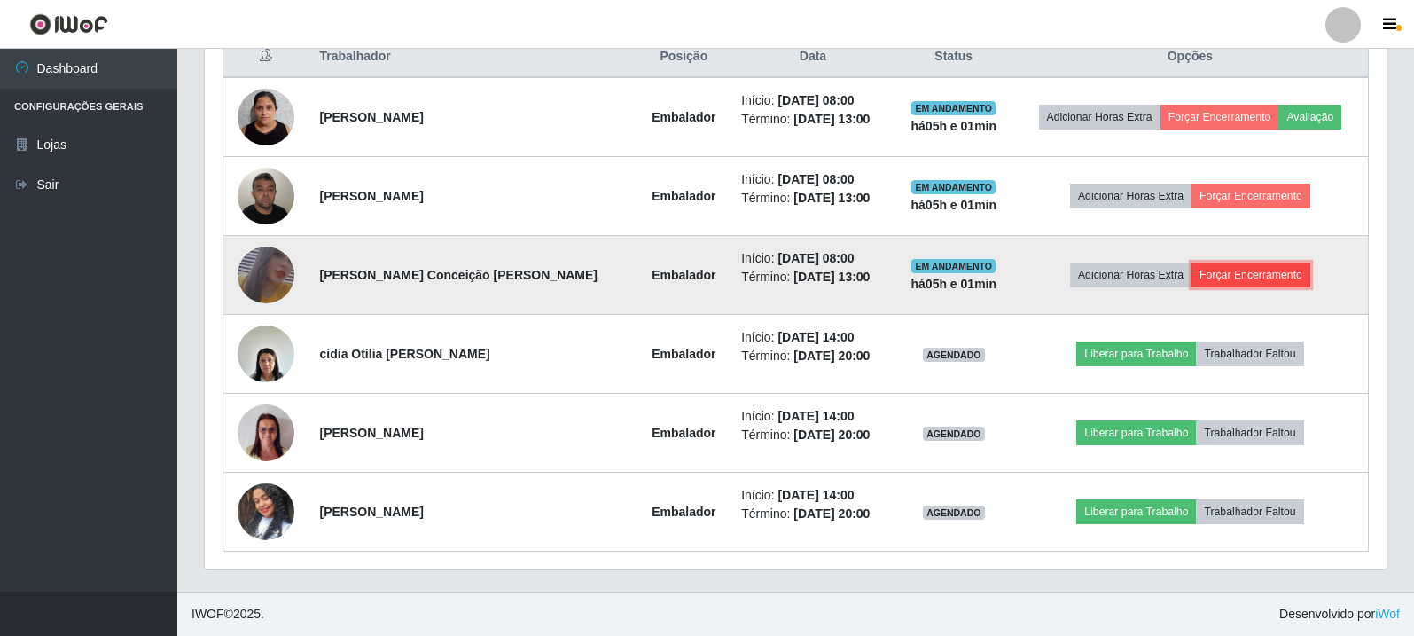
click at [1280, 275] on button "Forçar Encerramento" at bounding box center [1251, 274] width 119 height 25
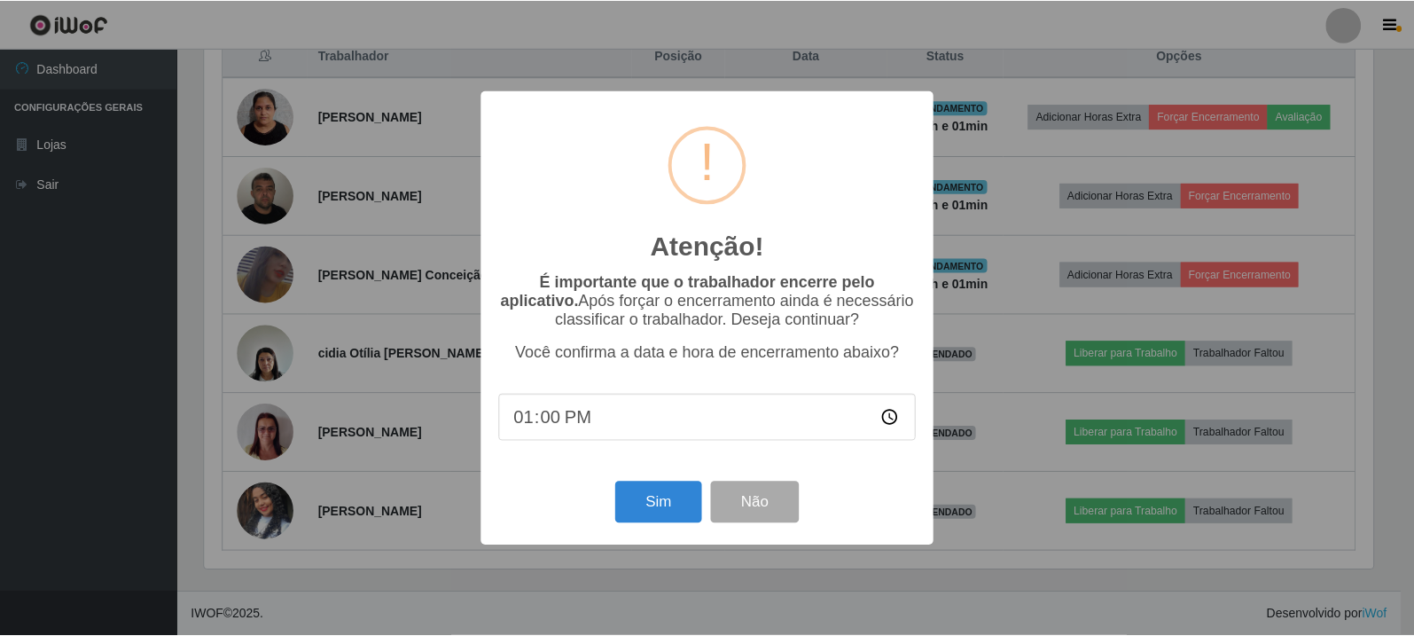
scroll to position [368, 1173]
click at [667, 514] on button "Sim" at bounding box center [660, 502] width 86 height 42
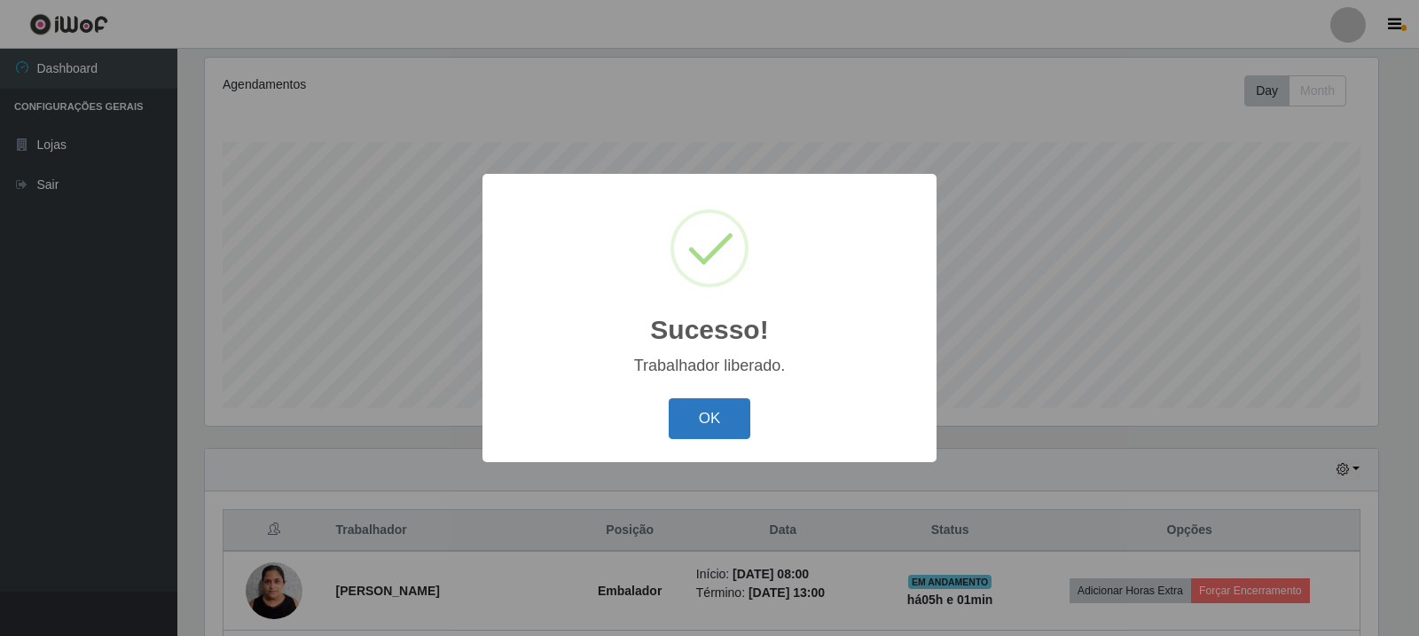
click at [724, 425] on button "OK" at bounding box center [710, 419] width 82 height 42
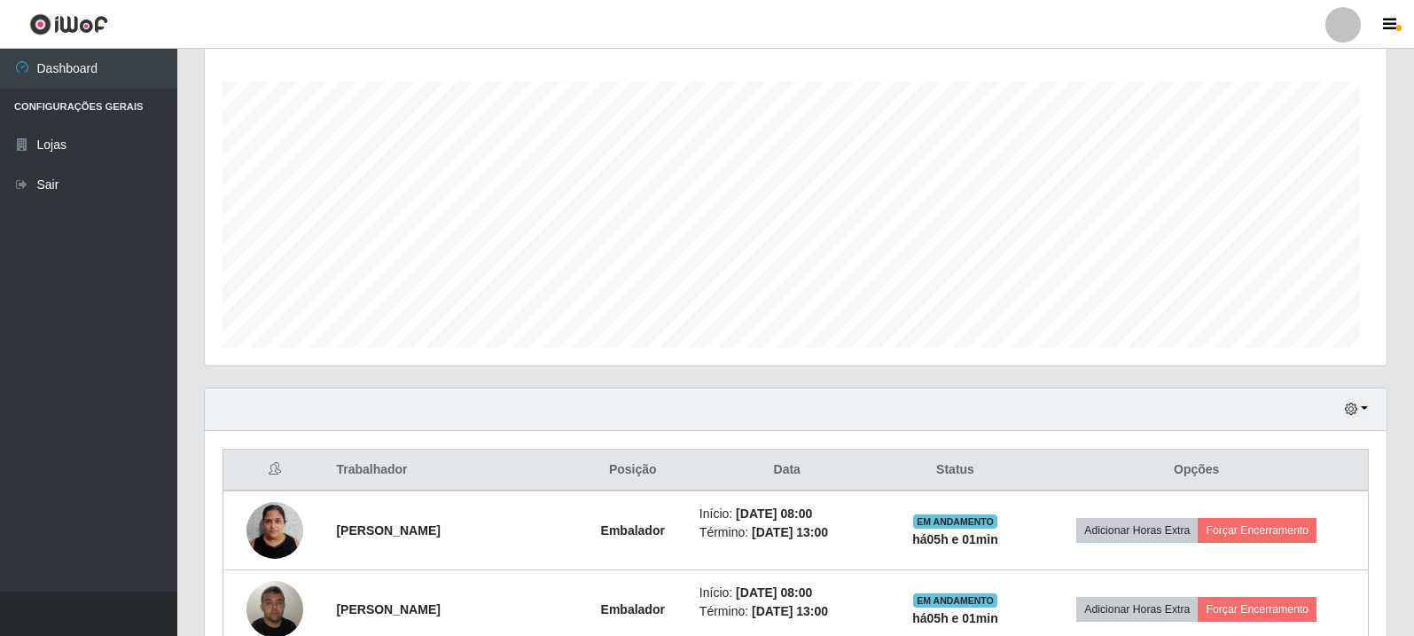
scroll to position [0, 0]
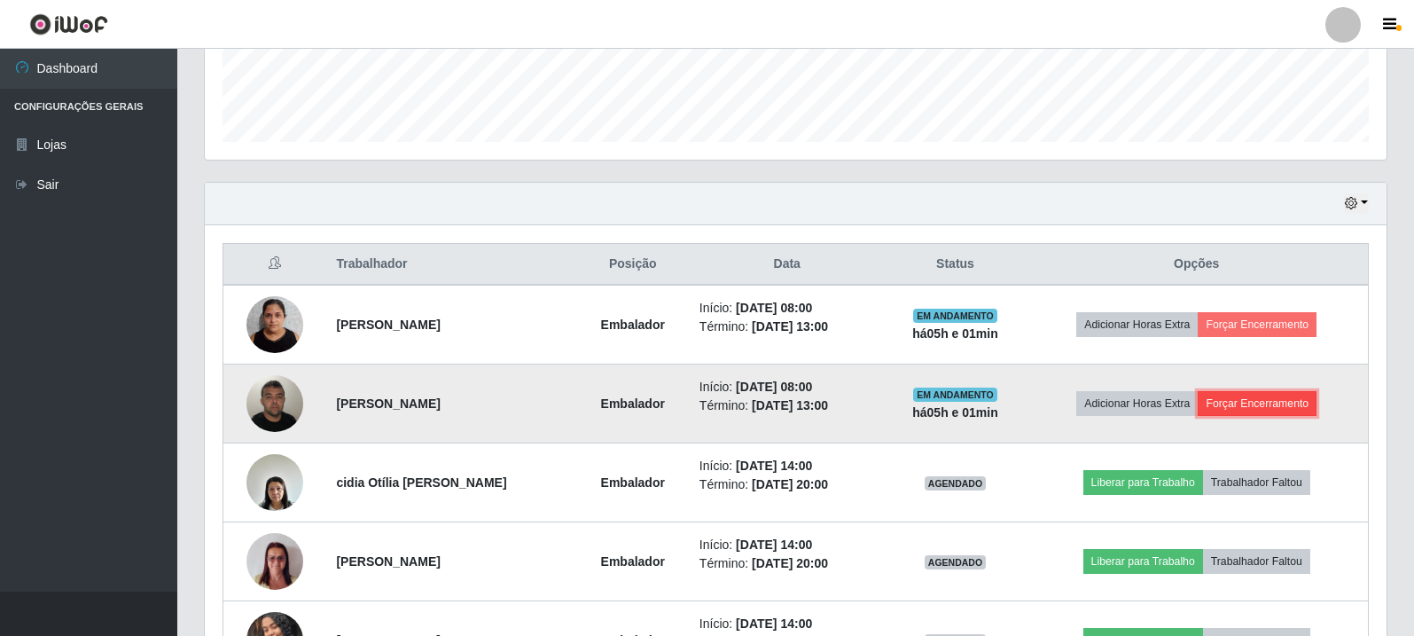
click at [1285, 409] on button "Forçar Encerramento" at bounding box center [1257, 403] width 119 height 25
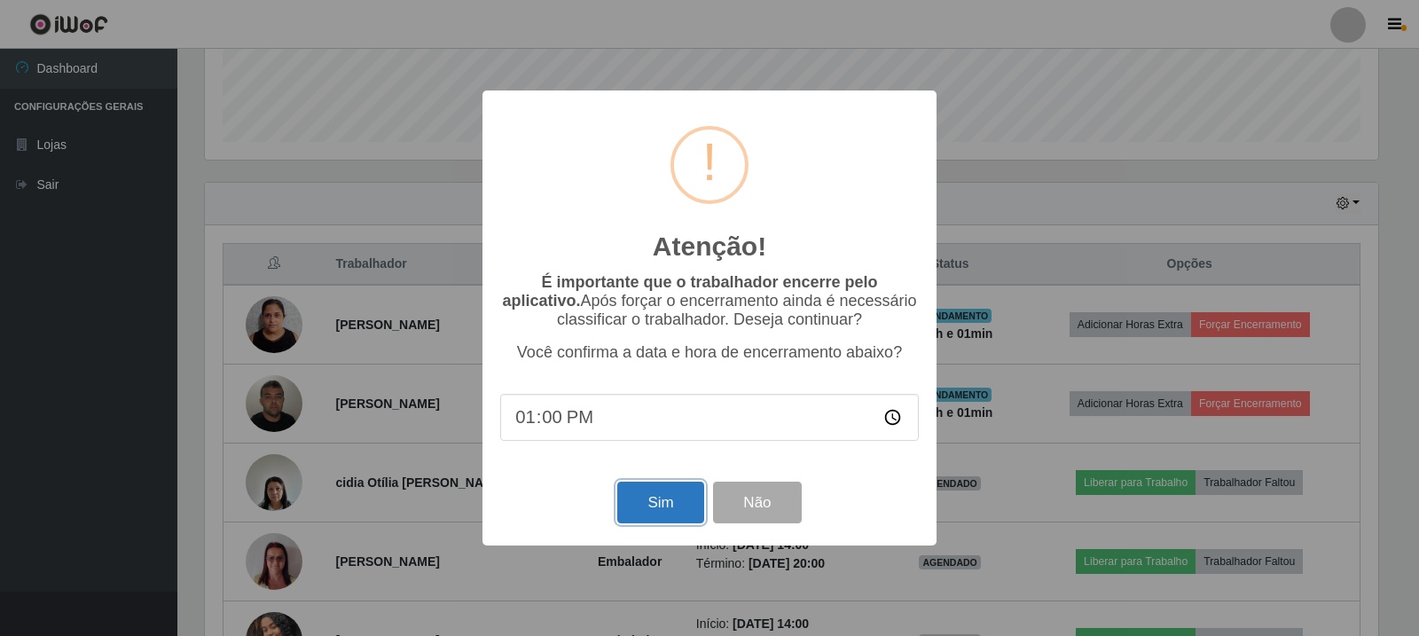
click at [668, 488] on button "Sim" at bounding box center [660, 502] width 86 height 42
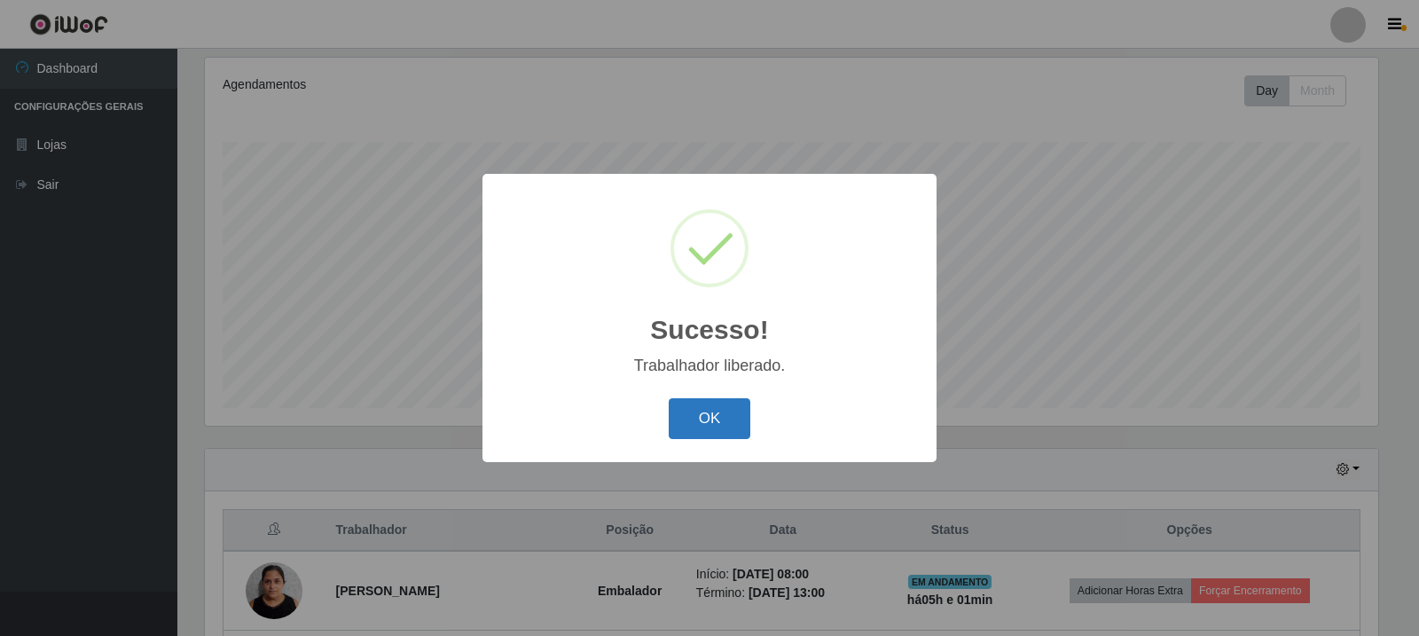
click at [722, 411] on button "OK" at bounding box center [710, 419] width 82 height 42
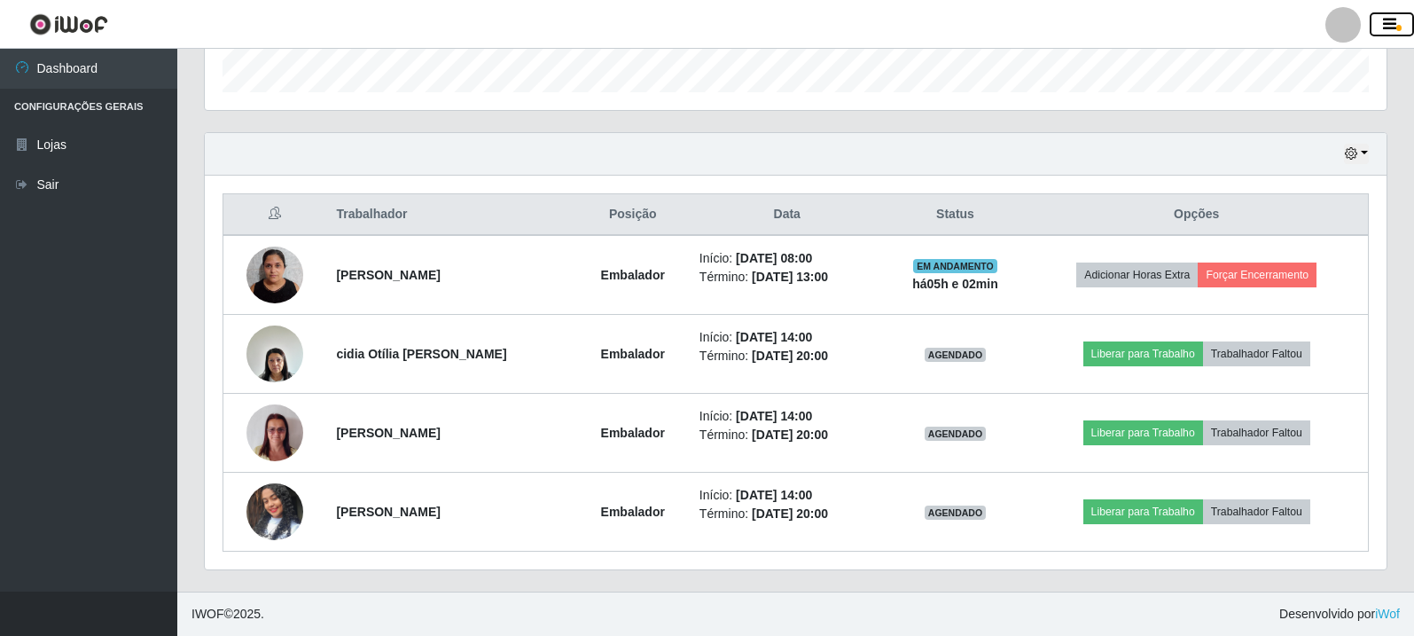
click at [1395, 27] on icon "button" at bounding box center [1389, 25] width 13 height 16
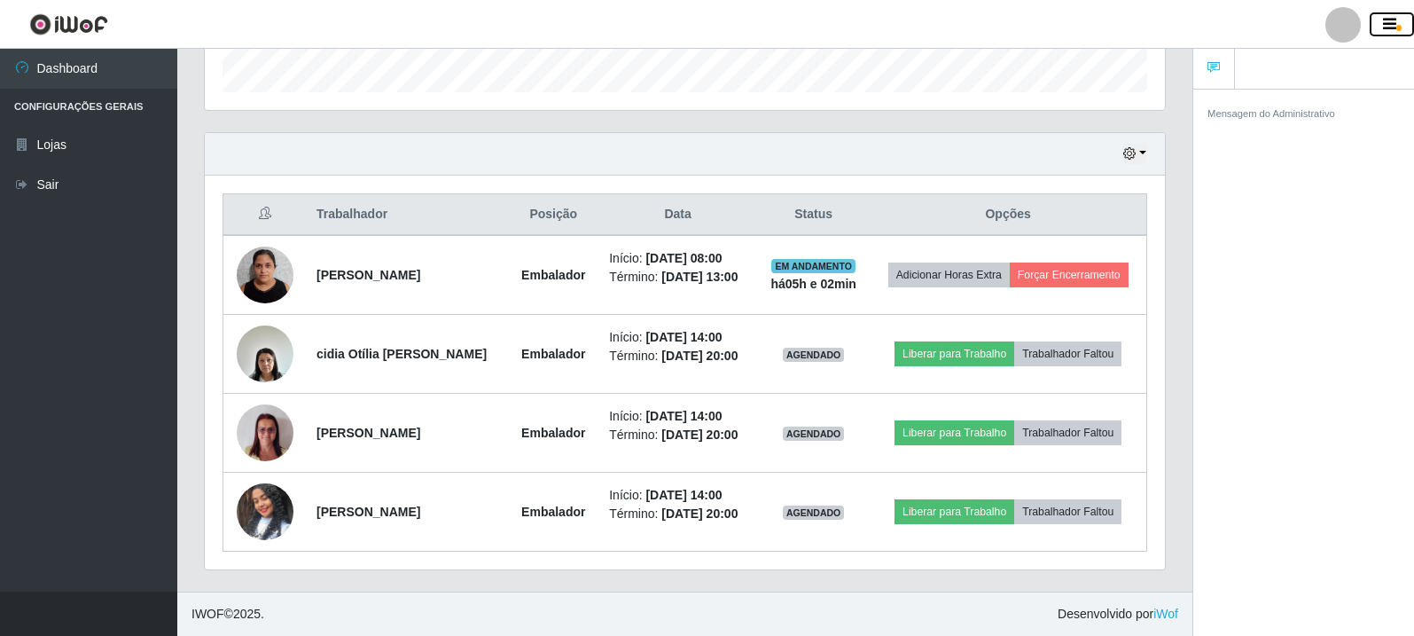
scroll to position [368, 960]
click at [1383, 20] on icon "button" at bounding box center [1389, 25] width 13 height 16
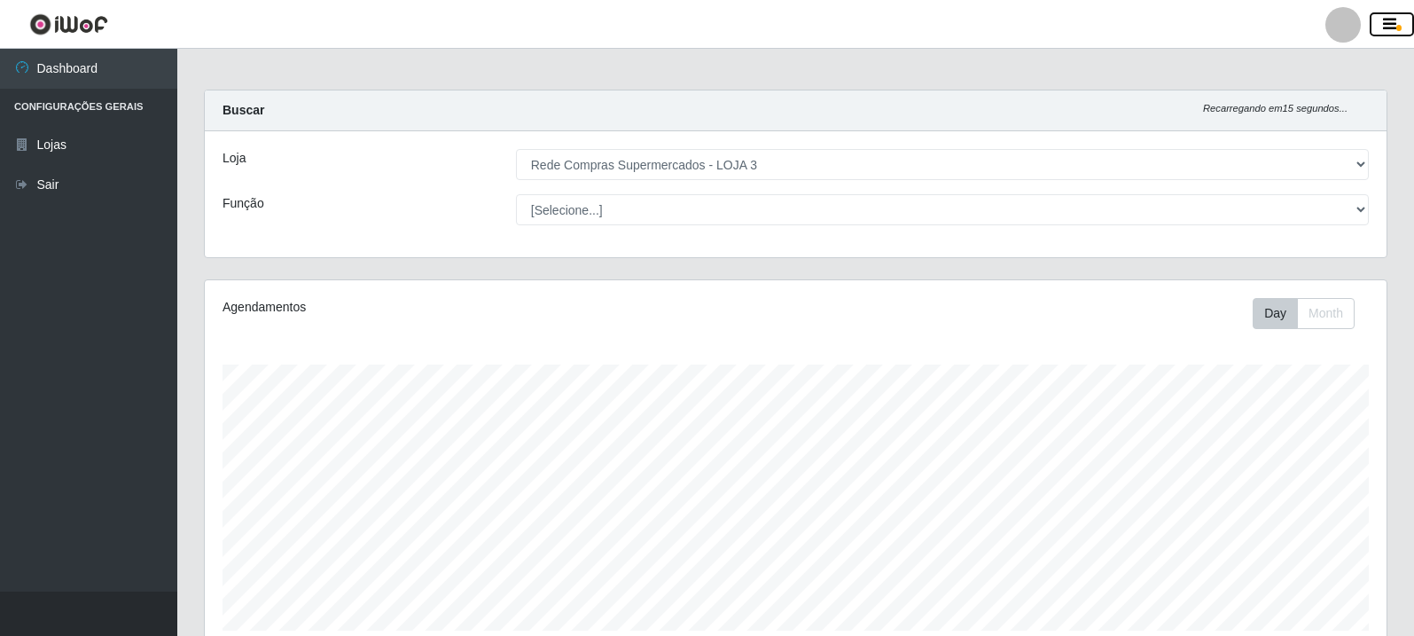
scroll to position [0, 0]
click at [1348, 192] on div "Loja [Selecione...] Rede Compras Supermercados - LOJA 3 Função [Selecione...] A…" at bounding box center [796, 198] width 1182 height 126
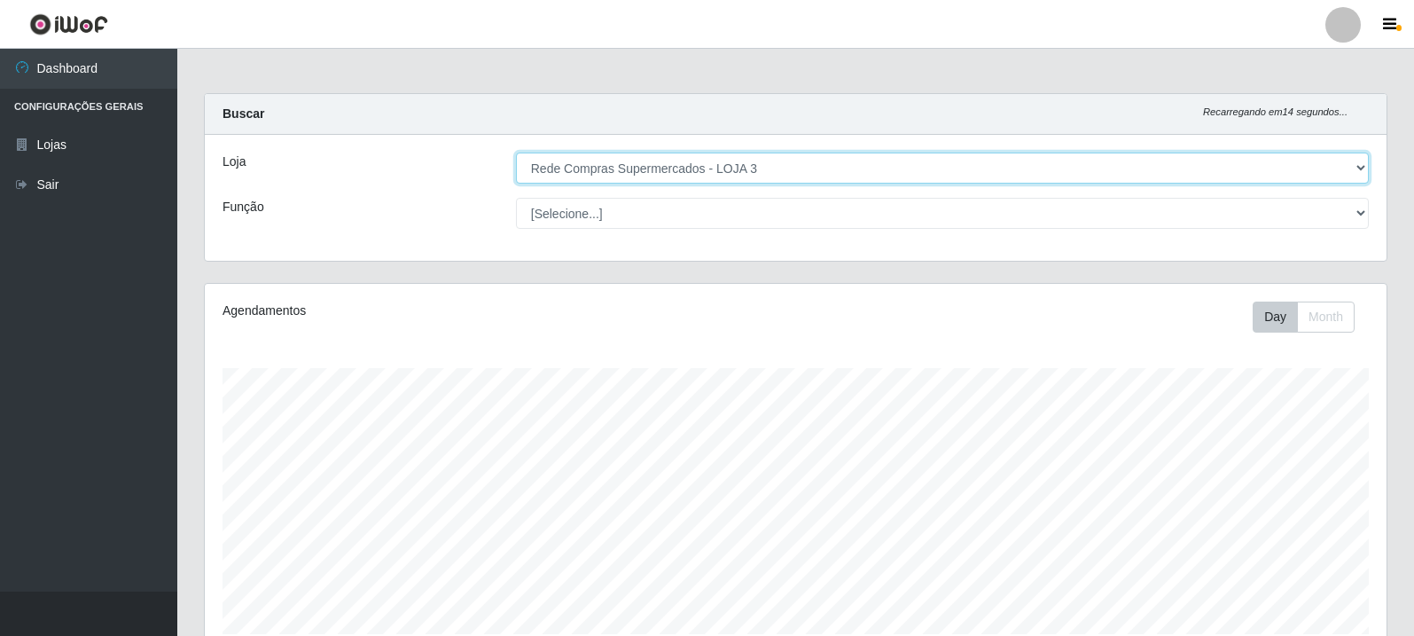
click at [1302, 172] on select "[Selecione...] Rede Compras Supermercados - LOJA 3" at bounding box center [942, 168] width 853 height 31
click at [516, 153] on select "[Selecione...] Rede Compras Supermercados - LOJA 3" at bounding box center [942, 168] width 853 height 31
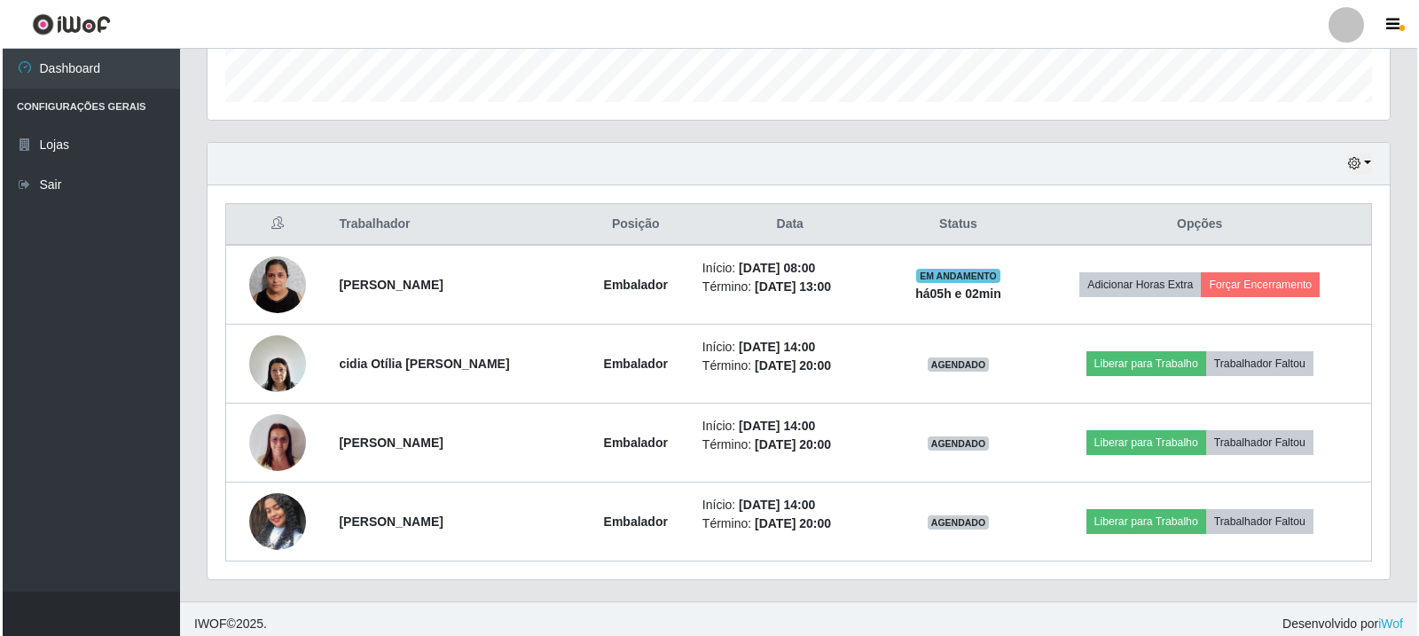
scroll to position [542, 0]
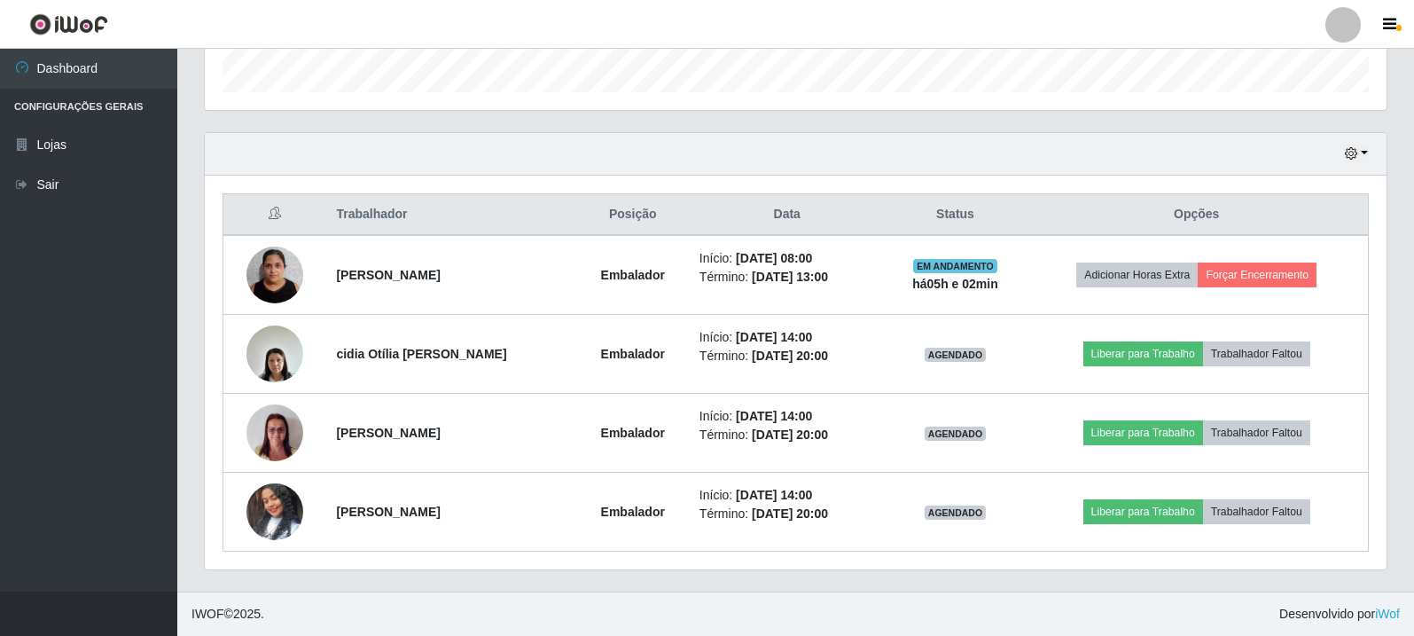
click at [1397, 187] on div "Hoje 1 dia 3 dias 1 Semana Não encerrados Trabalhador Posição Data Status Opçõe…" at bounding box center [796, 361] width 1210 height 459
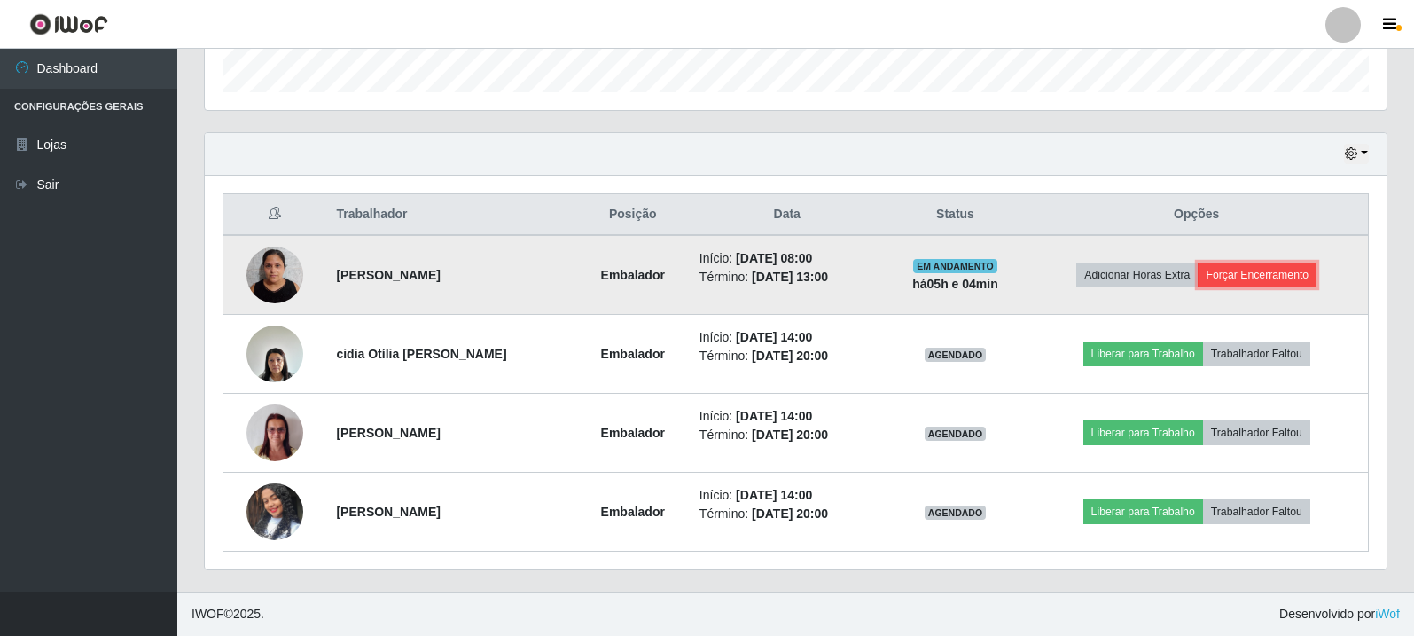
click at [1236, 275] on button "Forçar Encerramento" at bounding box center [1257, 274] width 119 height 25
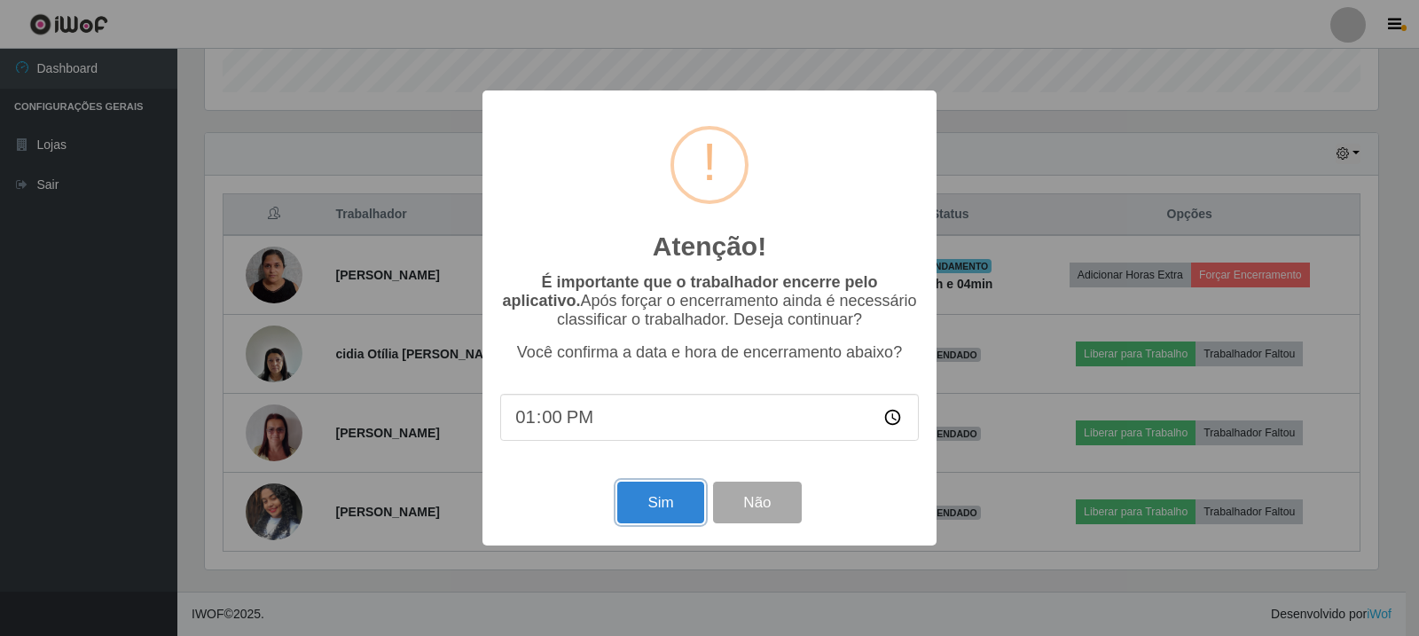
drag, startPoint x: 662, startPoint y: 514, endPoint x: 727, endPoint y: 412, distance: 120.8
click at [663, 513] on button "Sim" at bounding box center [660, 502] width 86 height 42
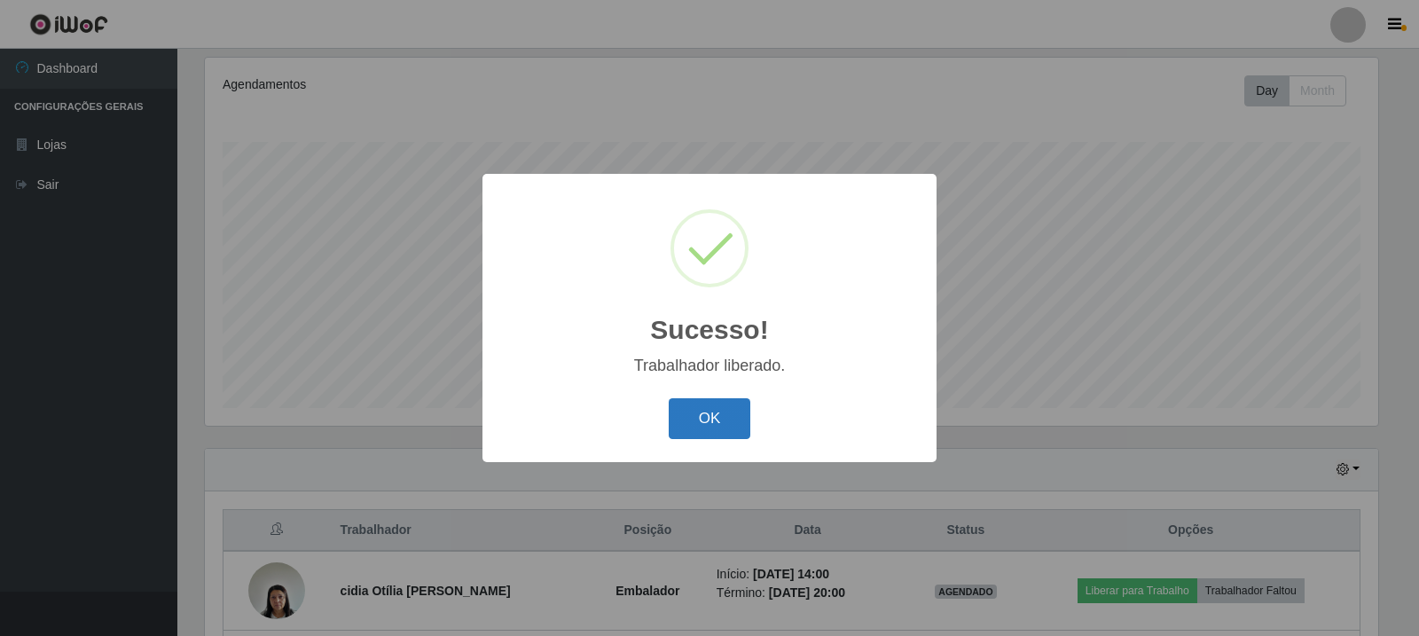
click at [706, 431] on button "OK" at bounding box center [710, 419] width 82 height 42
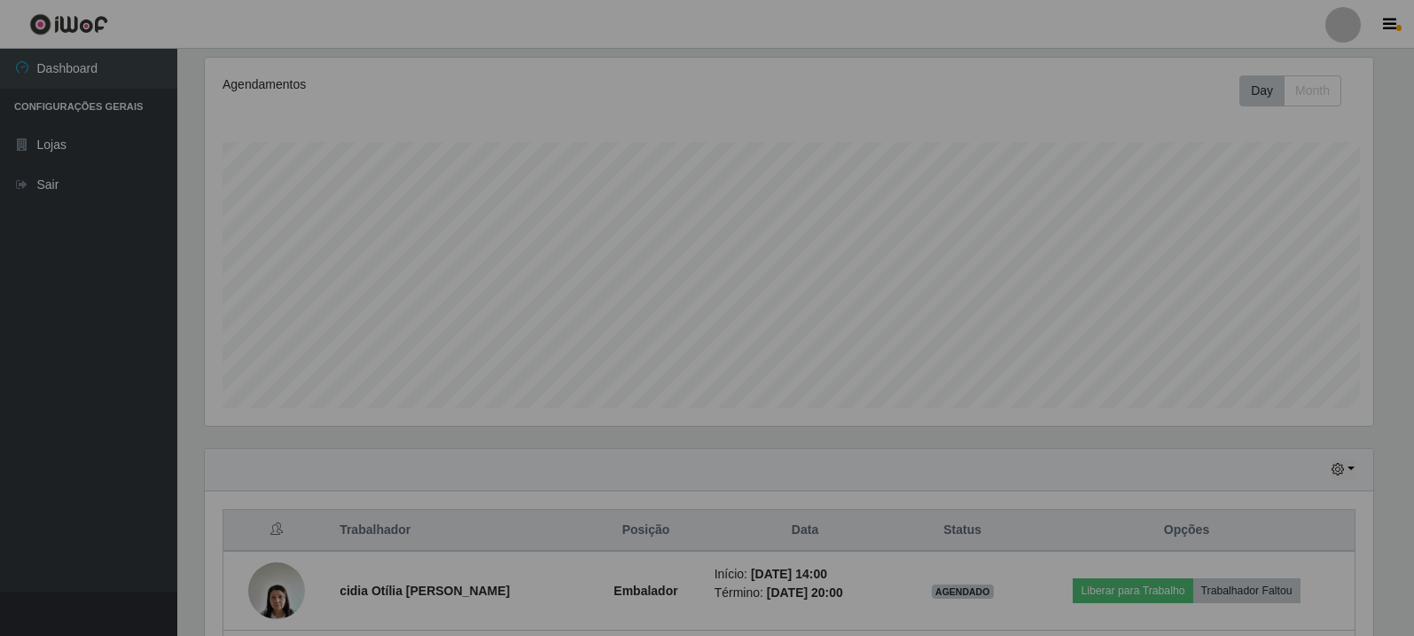
scroll to position [368, 1182]
